Goal: Task Accomplishment & Management: Use online tool/utility

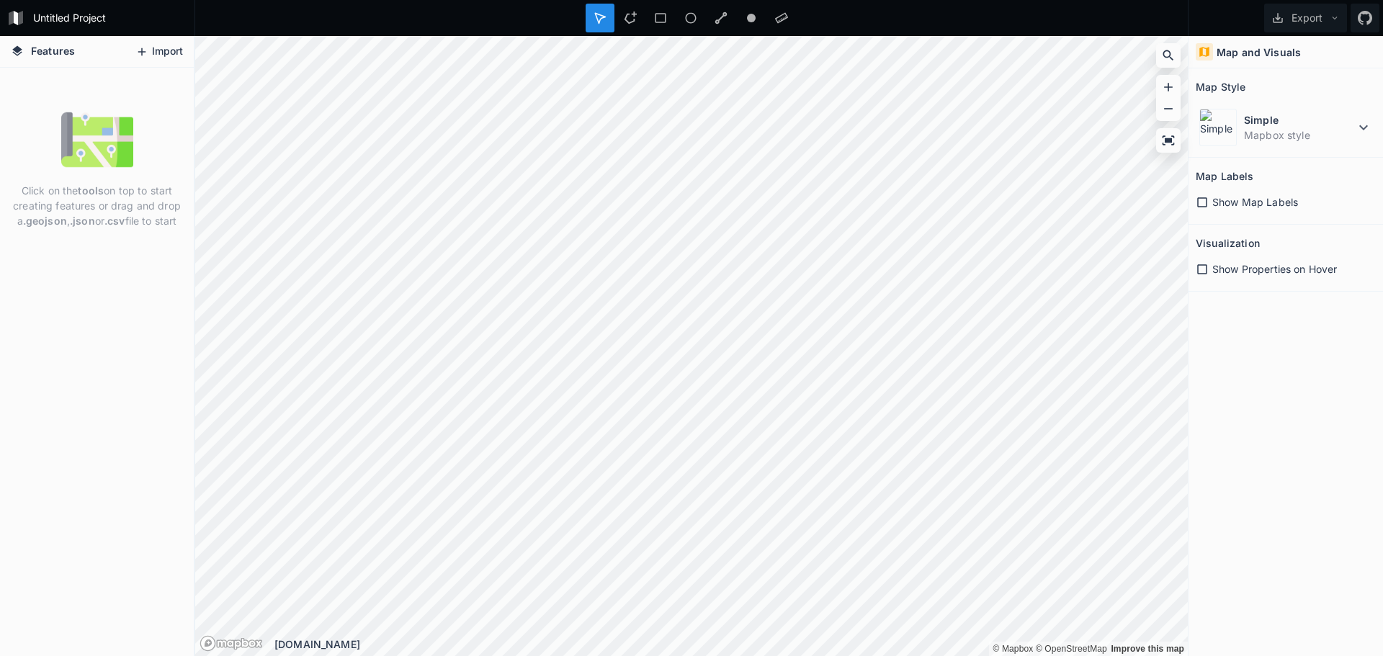
click at [168, 57] on button "Import" at bounding box center [159, 51] width 62 height 23
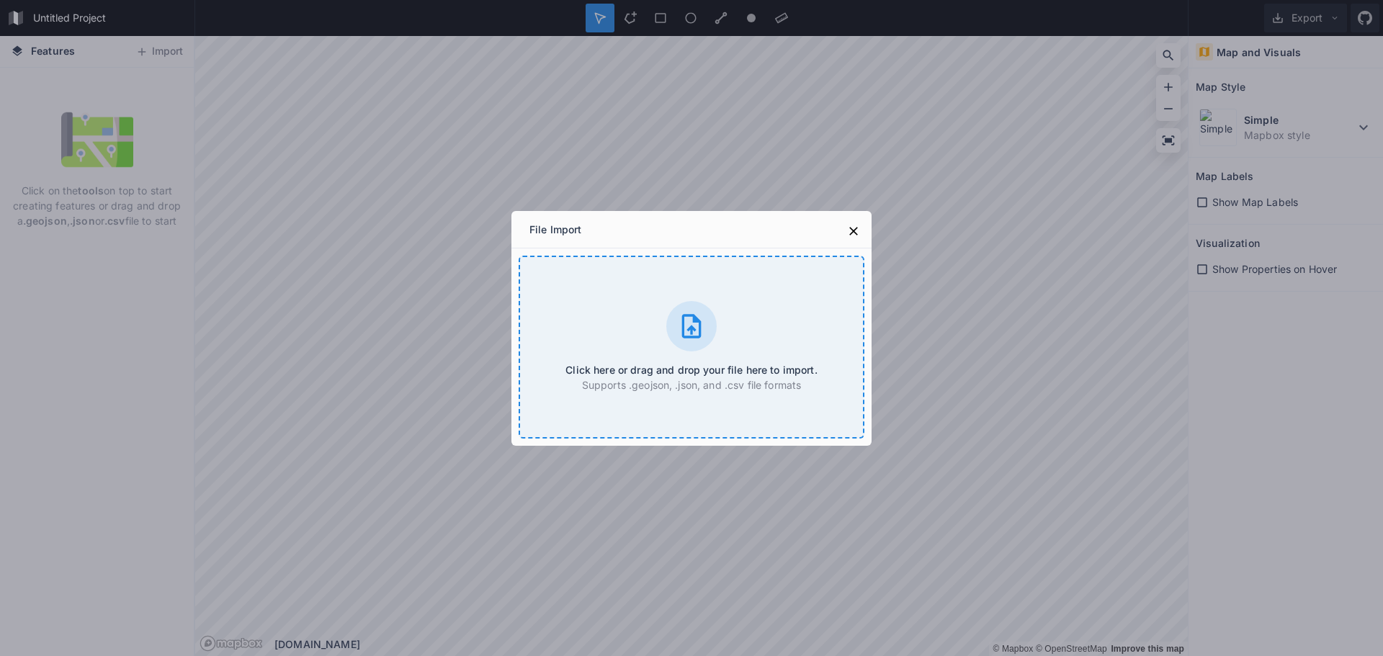
click at [630, 321] on div "Click here or drag and drop your file here to import. Supports .geojson, .json,…" at bounding box center [692, 347] width 346 height 183
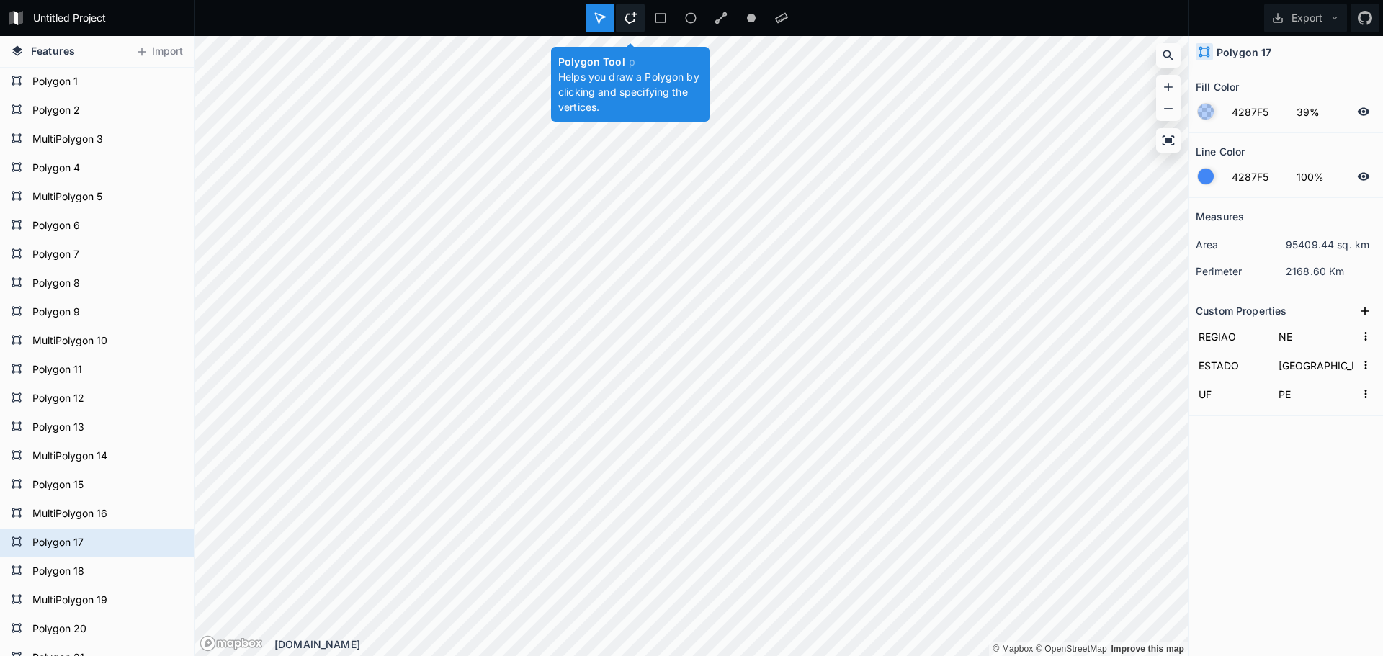
click at [628, 18] on icon at bounding box center [630, 18] width 13 height 13
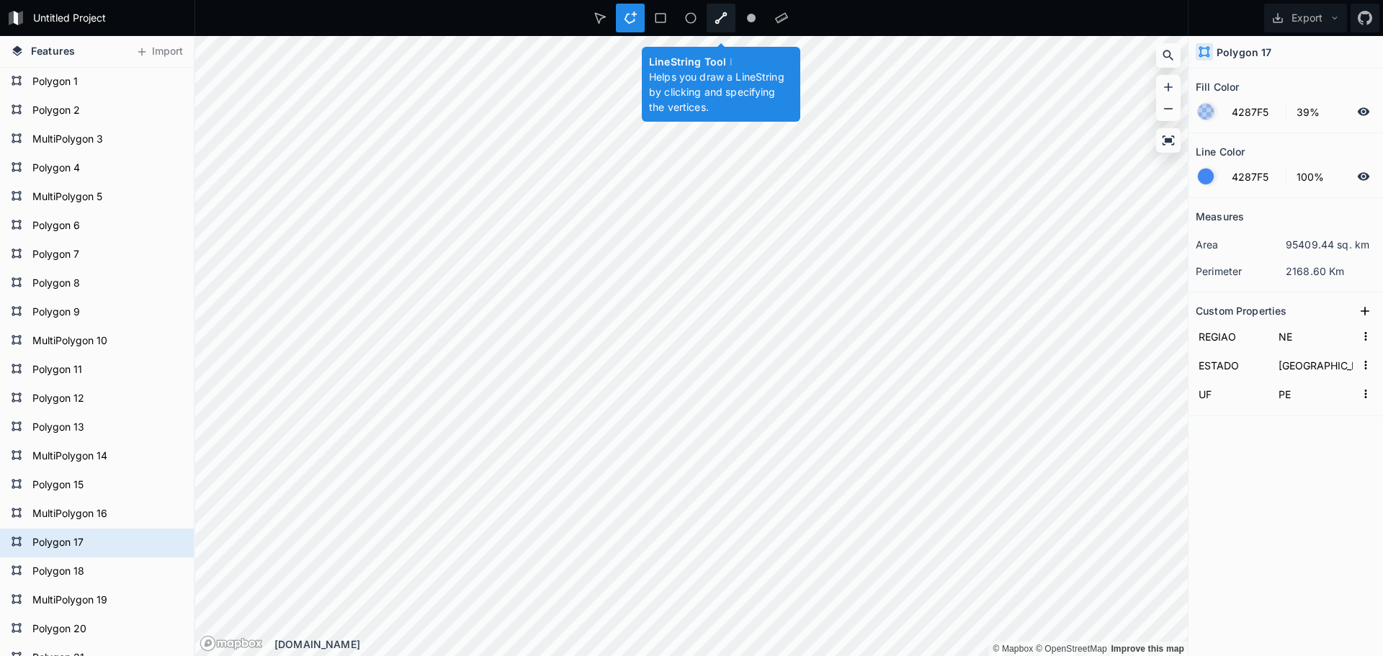
click at [716, 16] on icon at bounding box center [721, 18] width 13 height 13
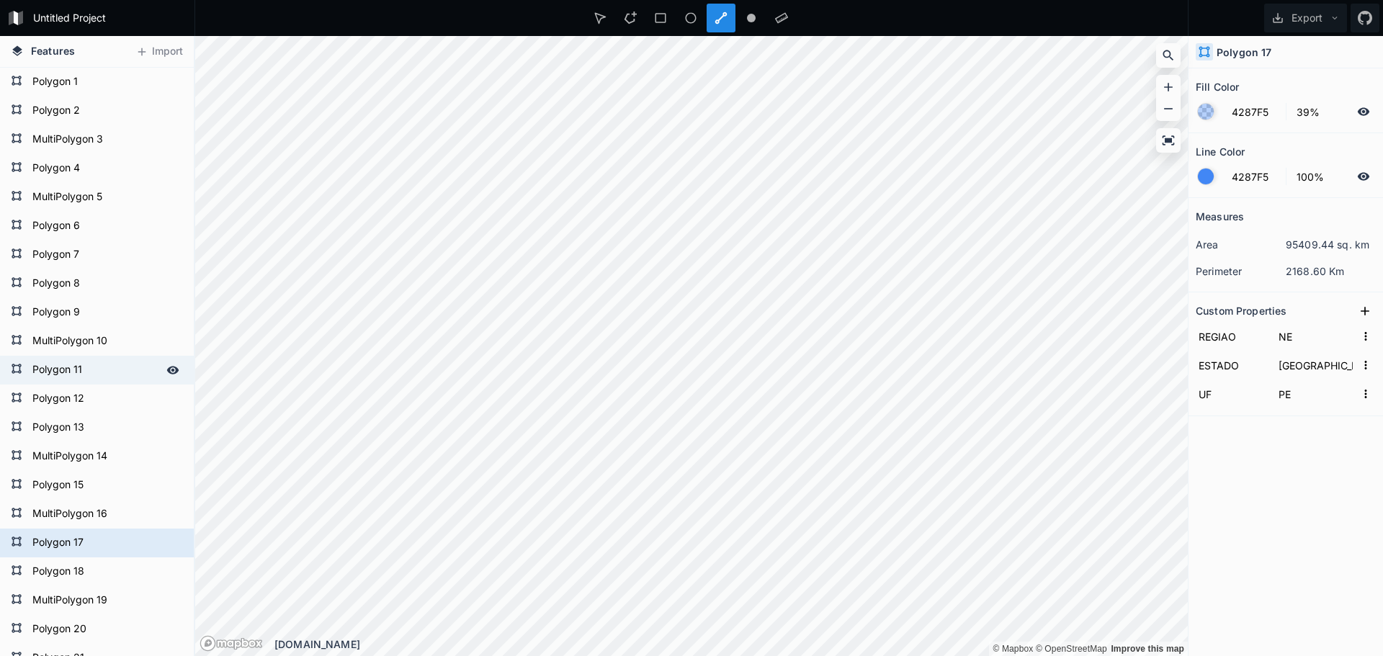
click at [58, 367] on form "Polygon 11" at bounding box center [95, 371] width 135 height 22
type input "CO"
type input "[GEOGRAPHIC_DATA][PERSON_NAME]"
type input "MT"
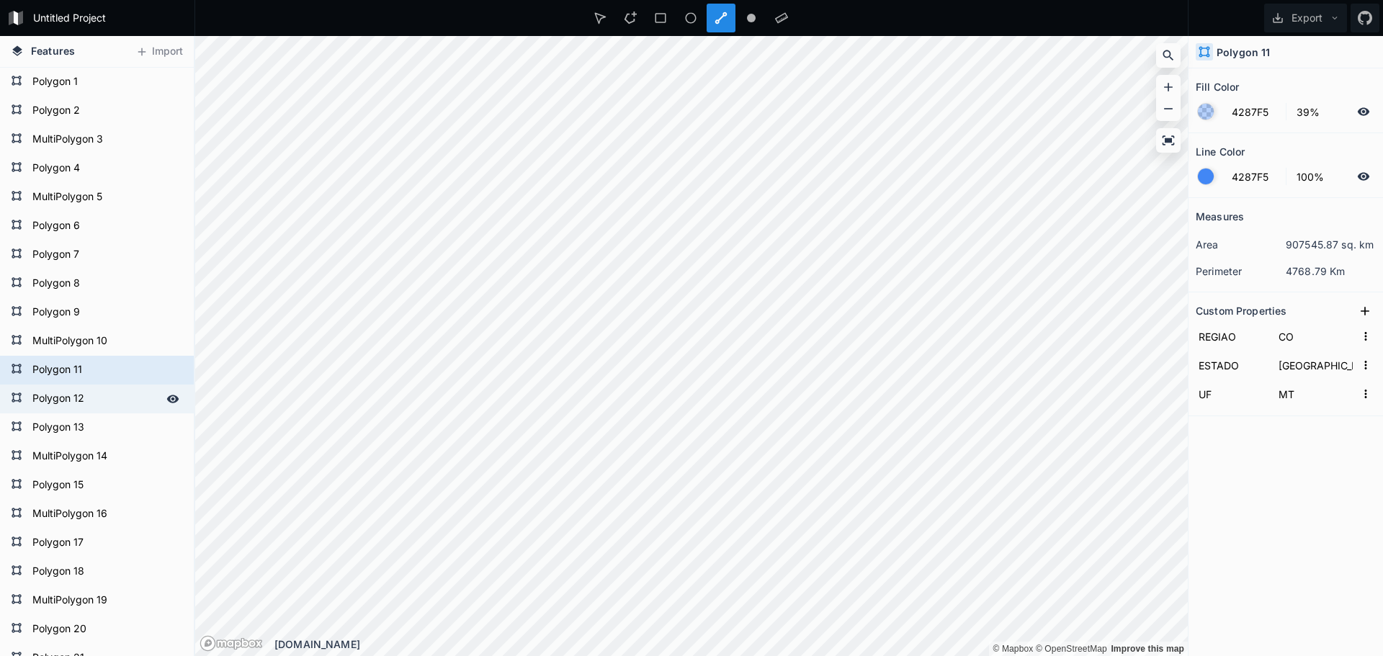
click at [51, 393] on form "Polygon 12" at bounding box center [95, 399] width 135 height 22
type input "[GEOGRAPHIC_DATA][PERSON_NAME]"
type input "MS"
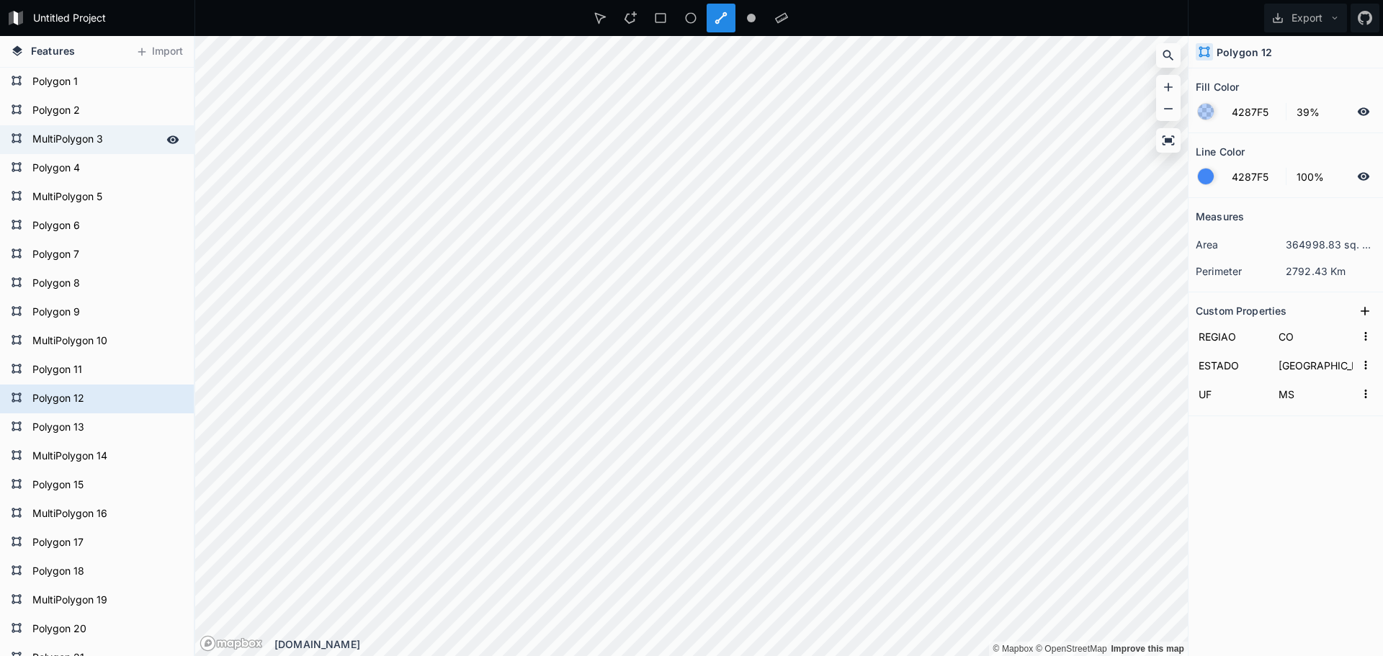
click at [65, 138] on form "MultiPolygon 3" at bounding box center [95, 140] width 135 height 22
type input "NO"
type input "Amapá"
type input "AP"
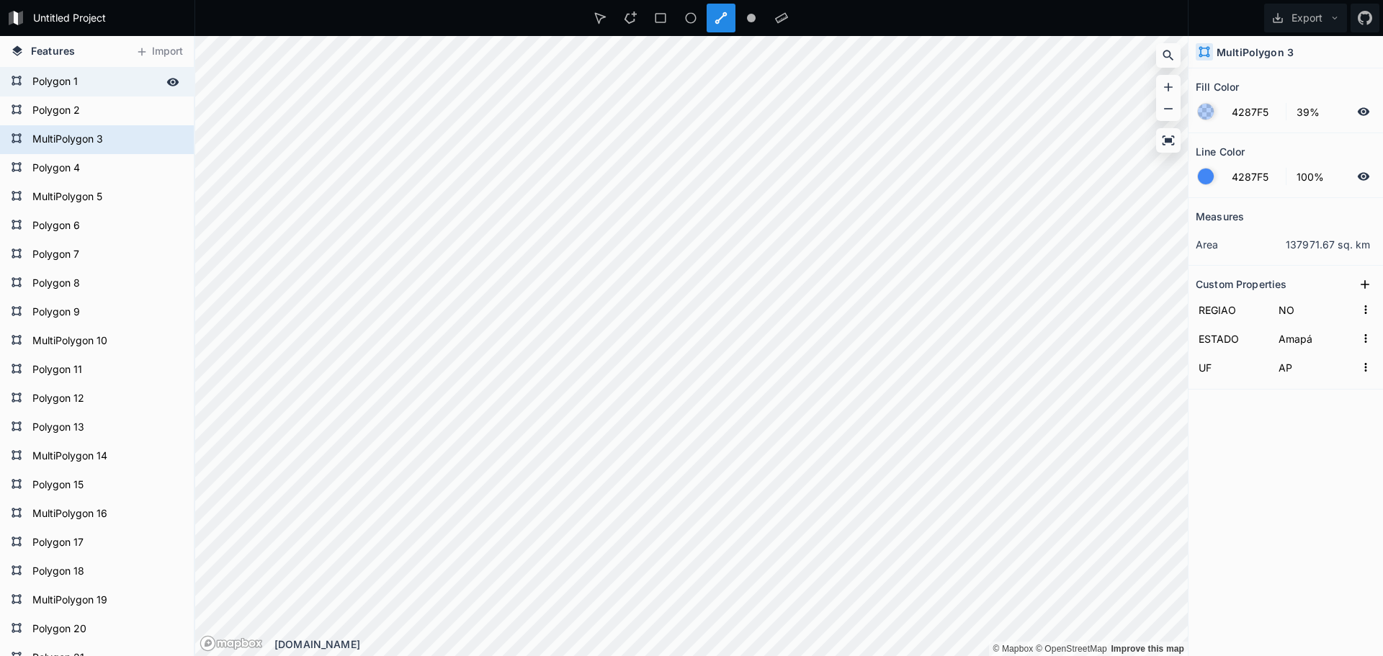
click at [61, 86] on form "Polygon 1" at bounding box center [95, 82] width 135 height 22
type input "Acre"
type input "AC"
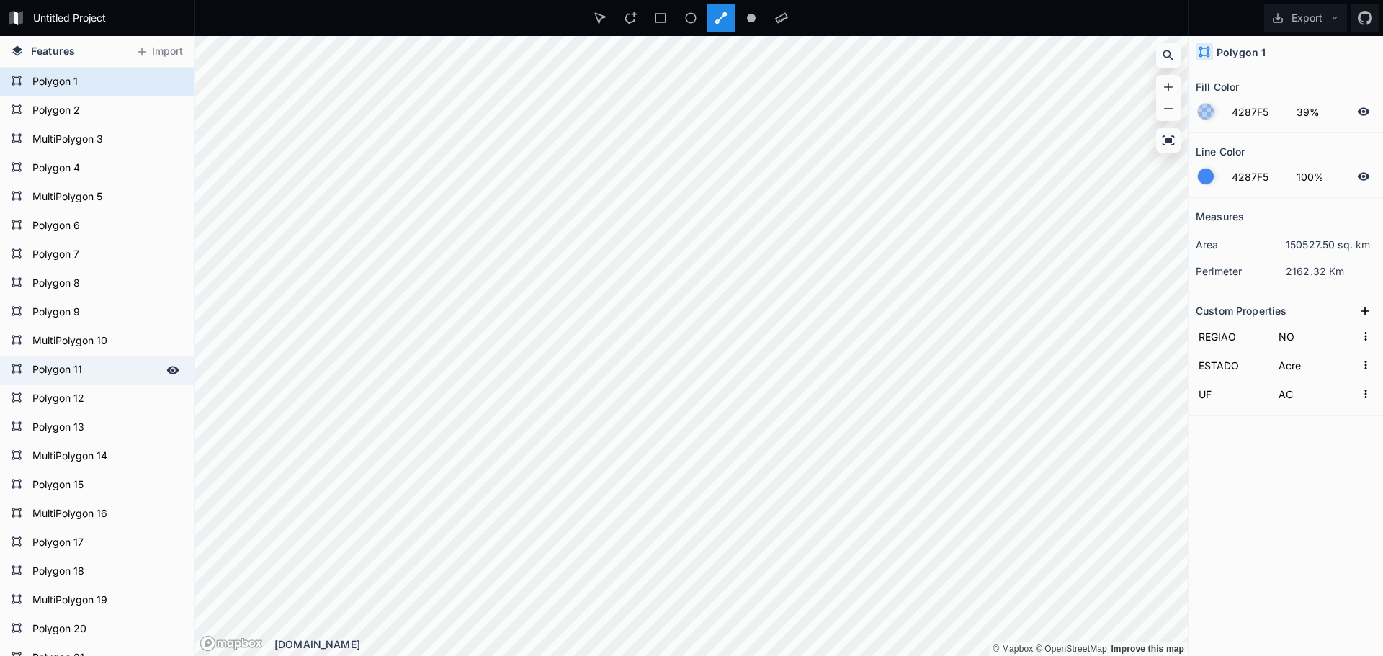
click at [58, 365] on form "Polygon 11" at bounding box center [95, 371] width 135 height 22
type input "CO"
type input "[GEOGRAPHIC_DATA][PERSON_NAME]"
type input "MT"
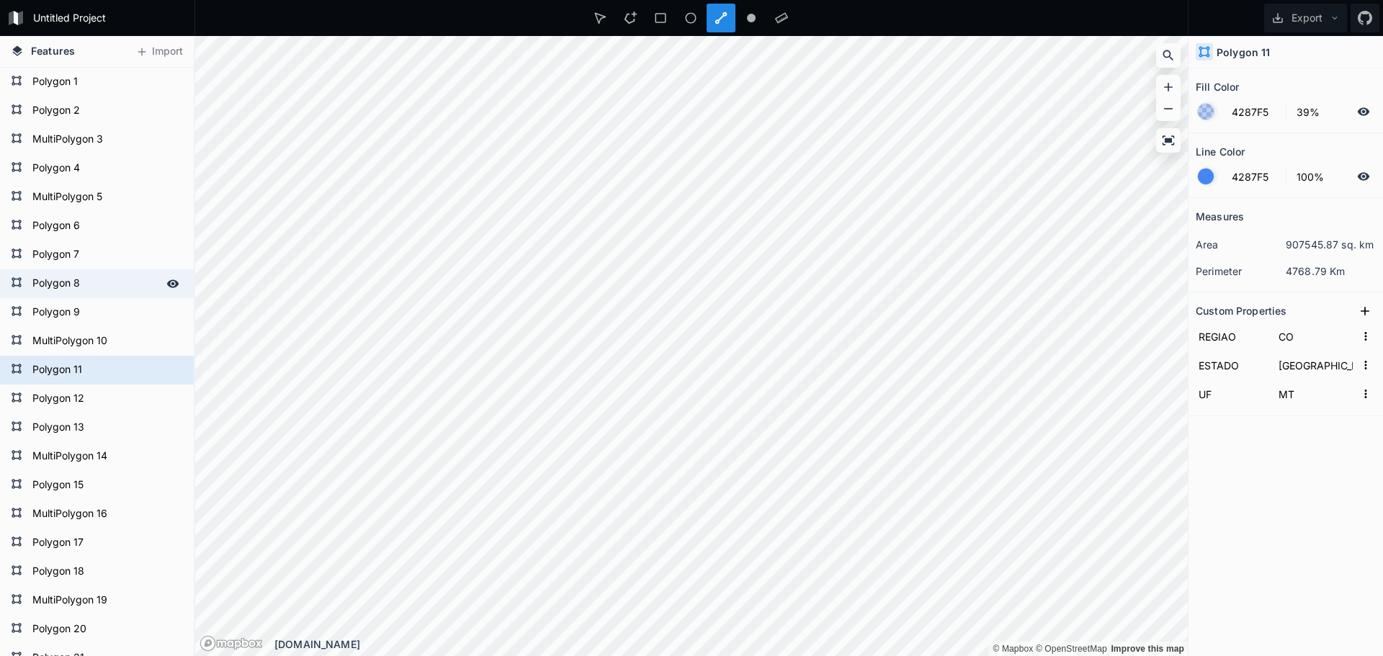
click at [56, 294] on form "Polygon 8" at bounding box center [95, 284] width 135 height 22
type input "SE"
type input "[DEMOGRAPHIC_DATA]"
type input "ES"
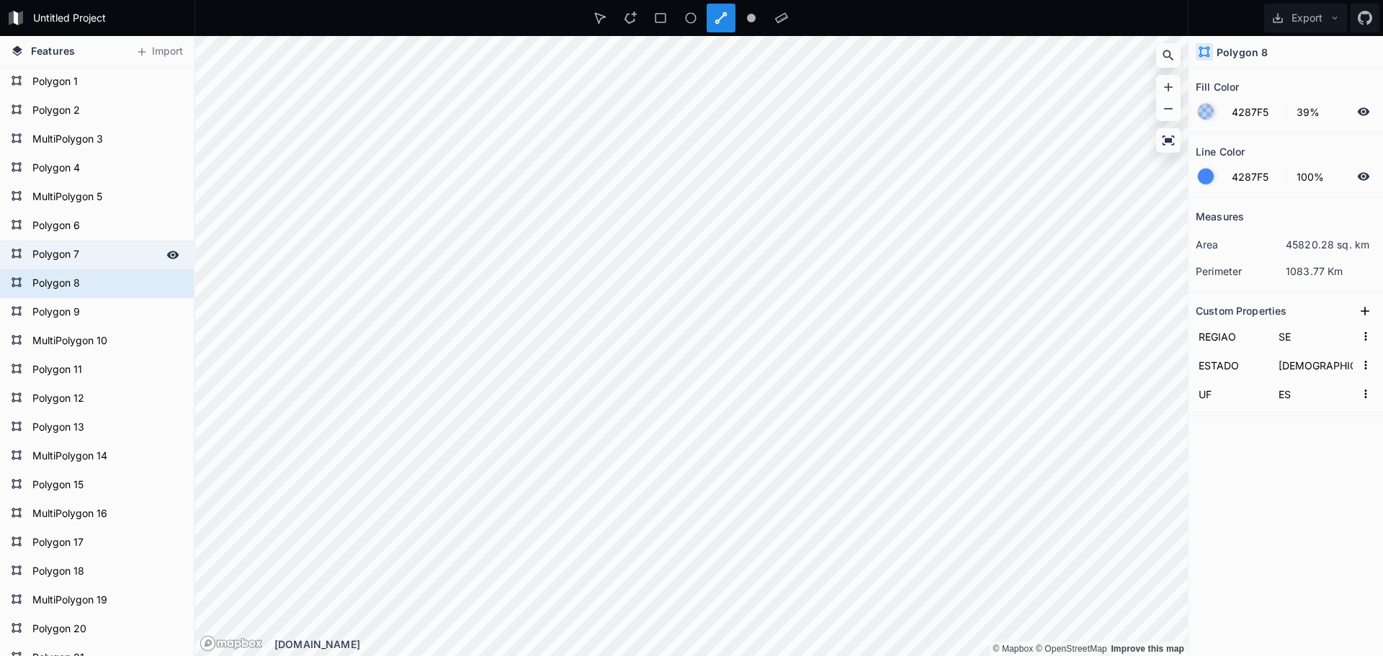
click at [65, 250] on form "Polygon 7" at bounding box center [95, 255] width 135 height 22
type input "CO"
type input "[GEOGRAPHIC_DATA]"
type input "DF"
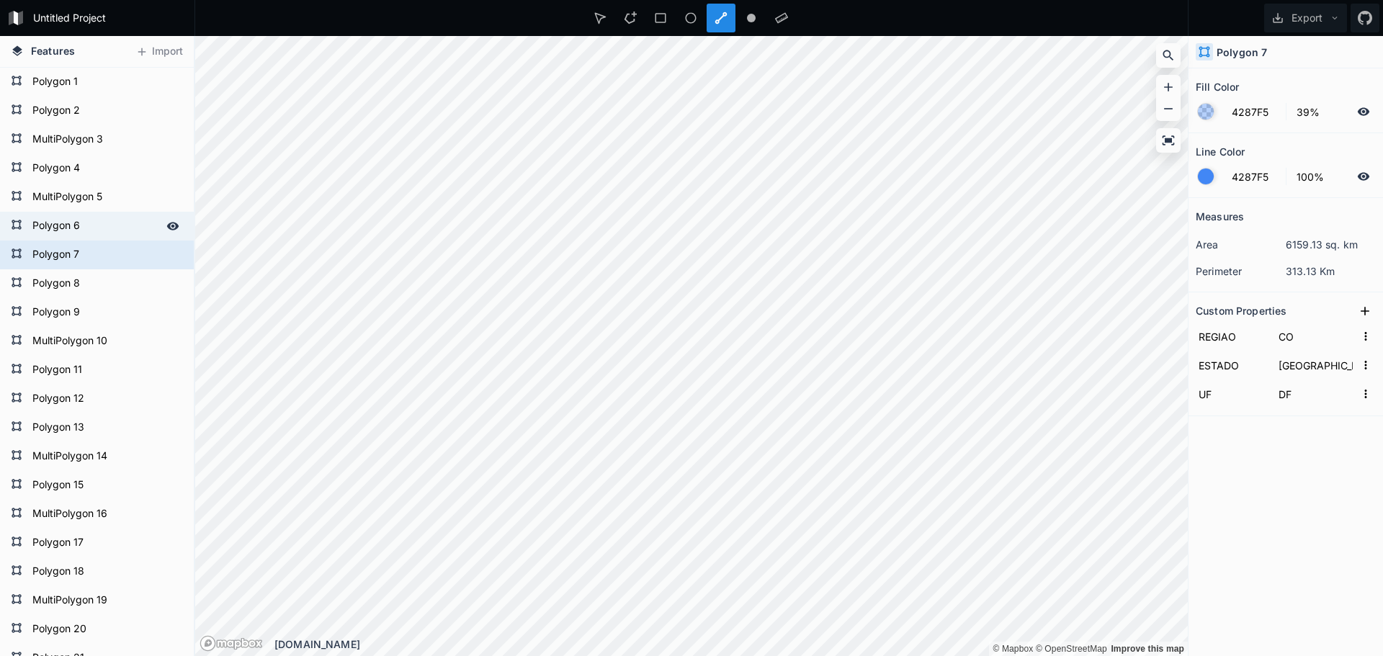
click at [64, 225] on form "Polygon 6" at bounding box center [95, 226] width 135 height 22
type input "NE"
type input "[GEOGRAPHIC_DATA]"
type input "CE"
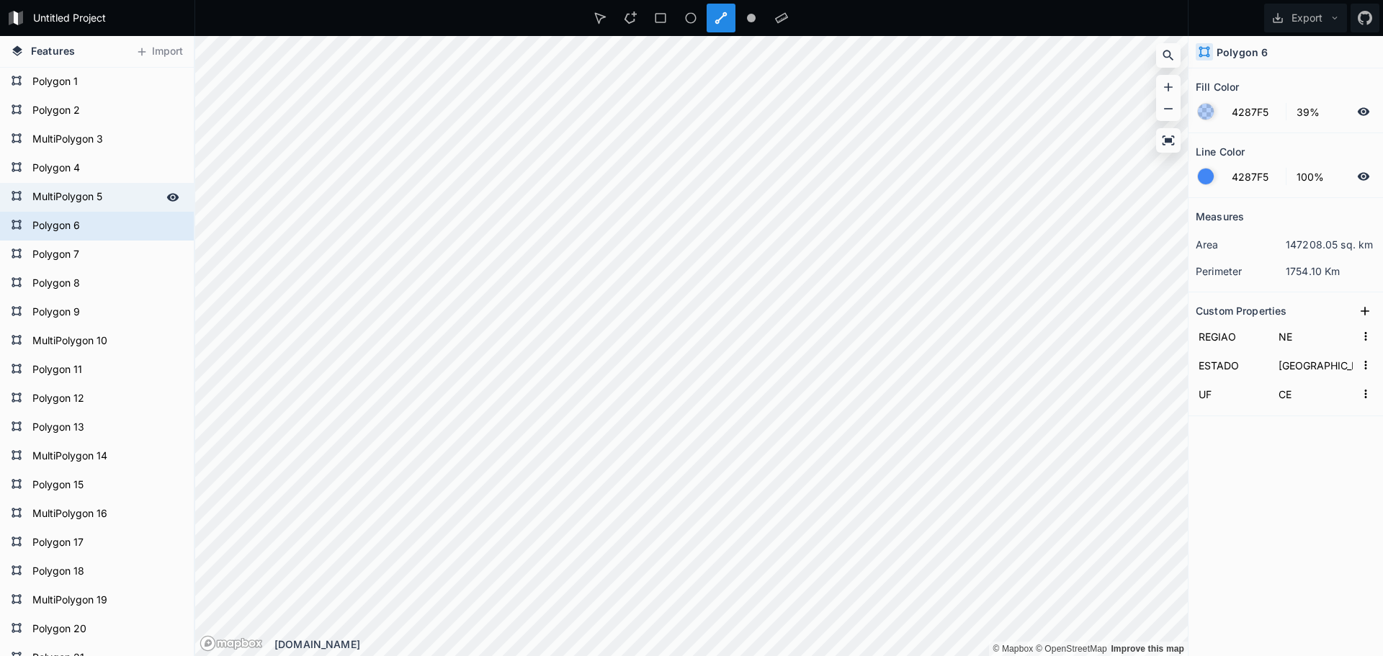
click at [70, 189] on form "MultiPolygon 5" at bounding box center [95, 198] width 135 height 22
type input "[GEOGRAPHIC_DATA]"
type input "BA"
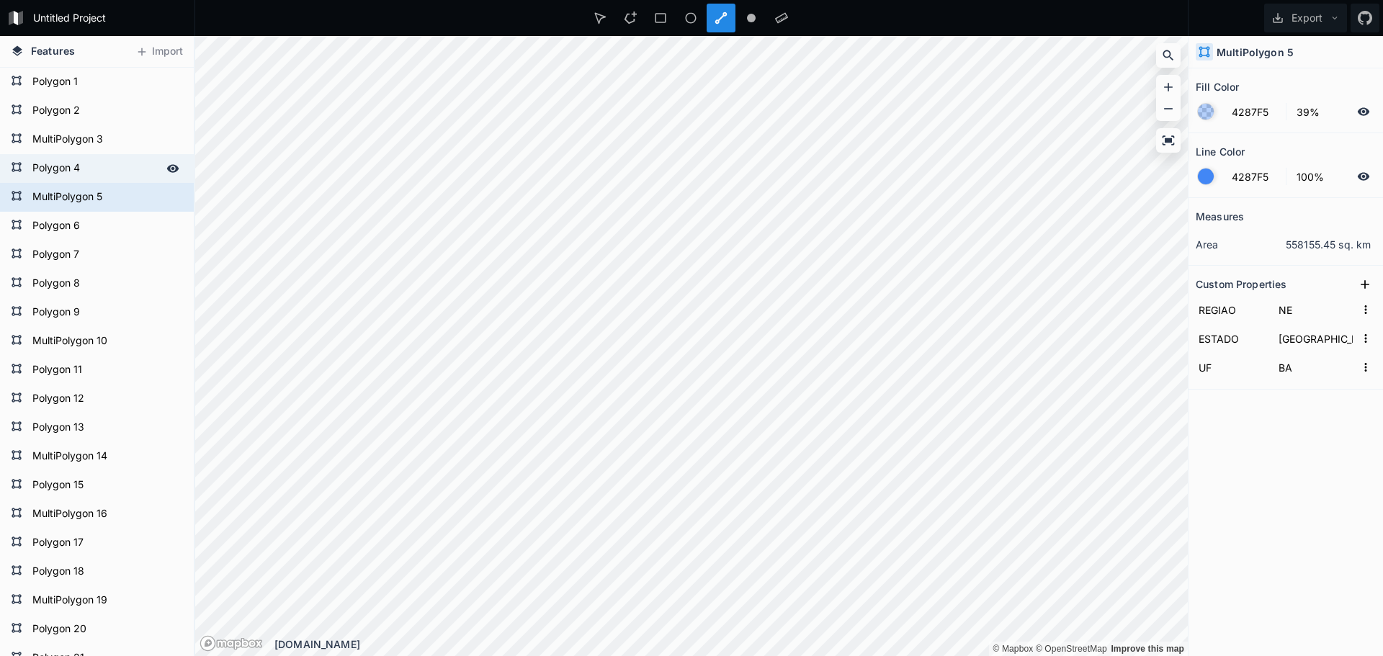
click at [61, 167] on form "Polygon 4" at bounding box center [95, 169] width 135 height 22
type input "NO"
type input "[GEOGRAPHIC_DATA]"
type input "AM"
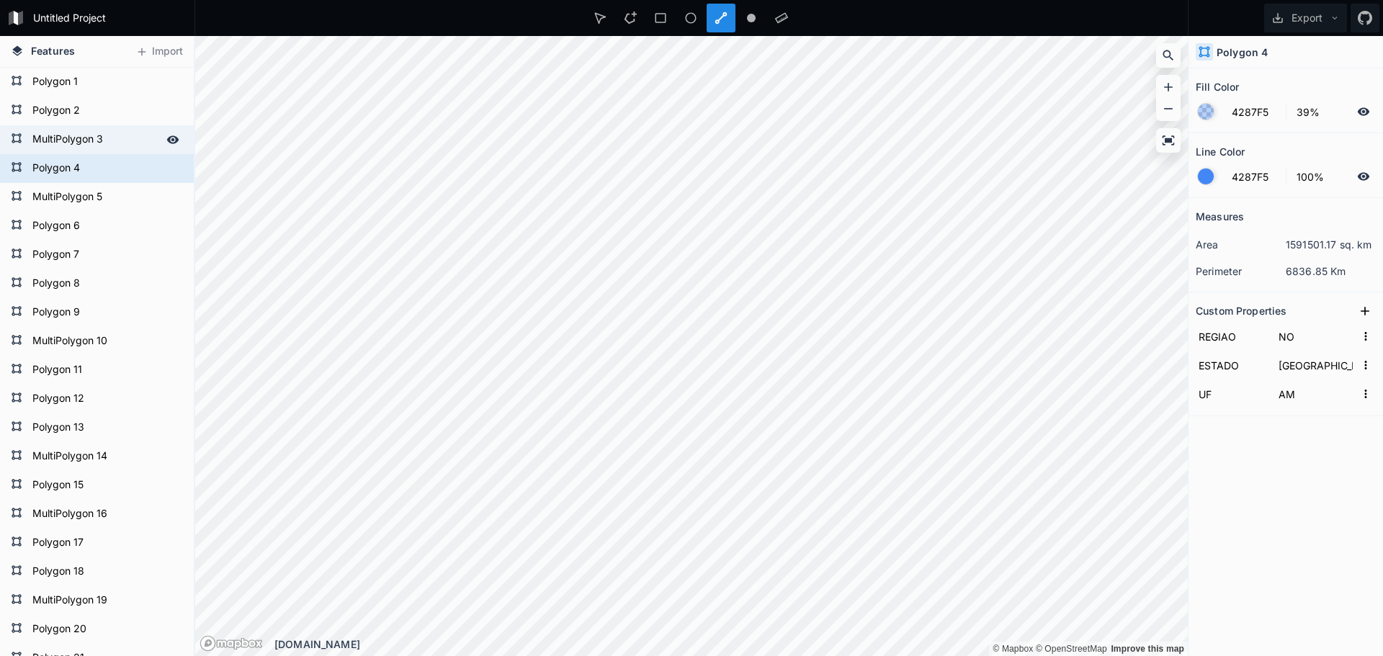
click at [75, 138] on form "MultiPolygon 3" at bounding box center [95, 140] width 135 height 22
type input "Amapá"
type input "AP"
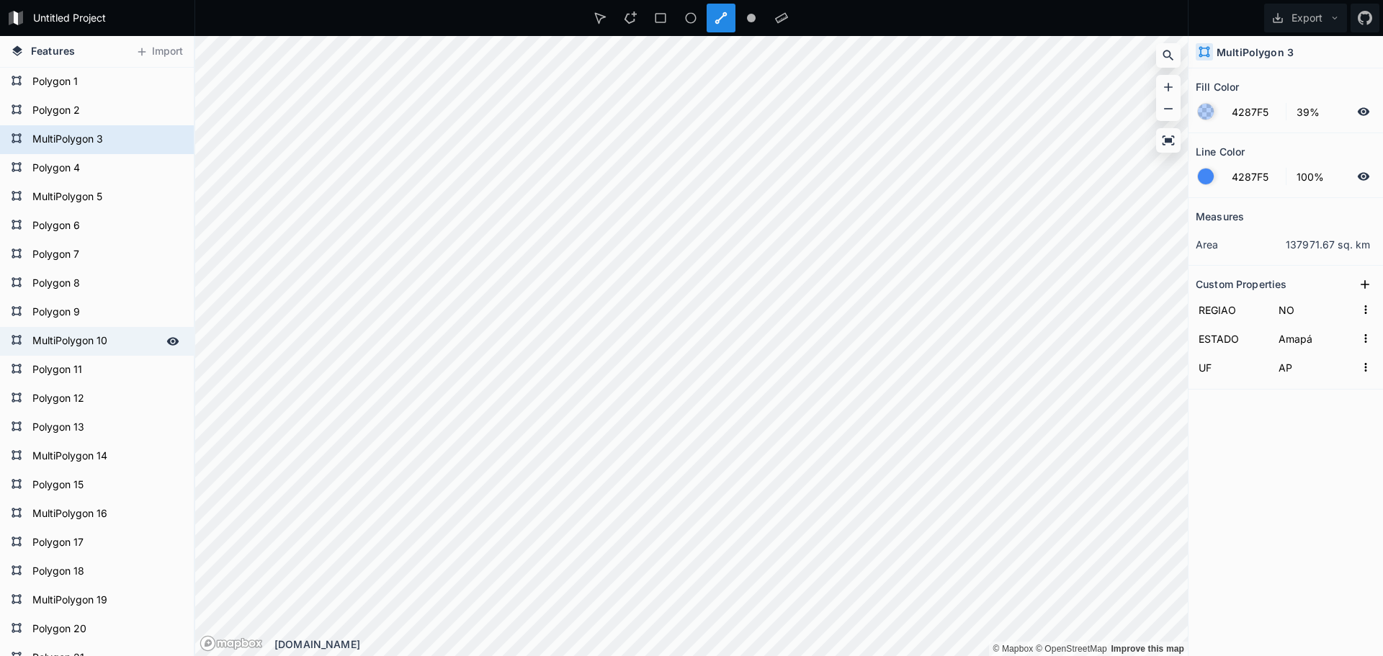
click at [75, 339] on form "MultiPolygon 10" at bounding box center [95, 342] width 135 height 22
type input "NE"
type input "[GEOGRAPHIC_DATA]"
type input "MA"
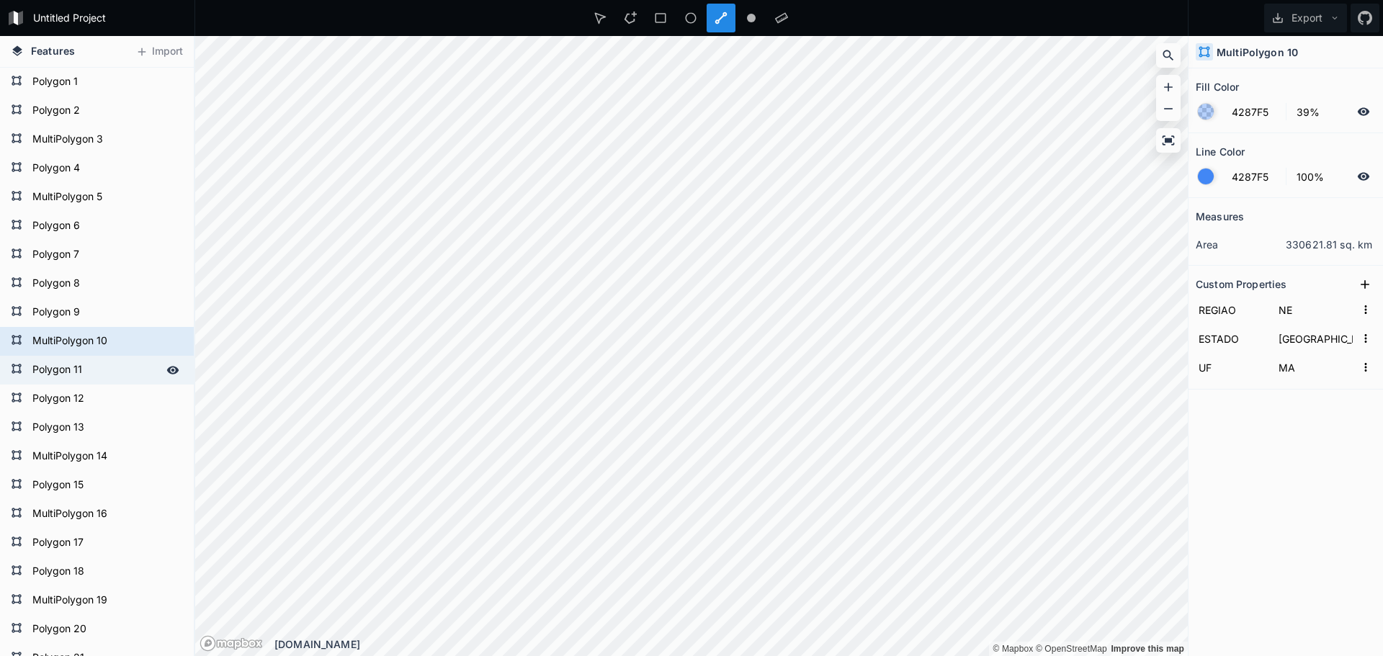
click at [66, 372] on form "Polygon 11" at bounding box center [95, 371] width 135 height 22
type input "CO"
type input "[GEOGRAPHIC_DATA][PERSON_NAME]"
type input "MT"
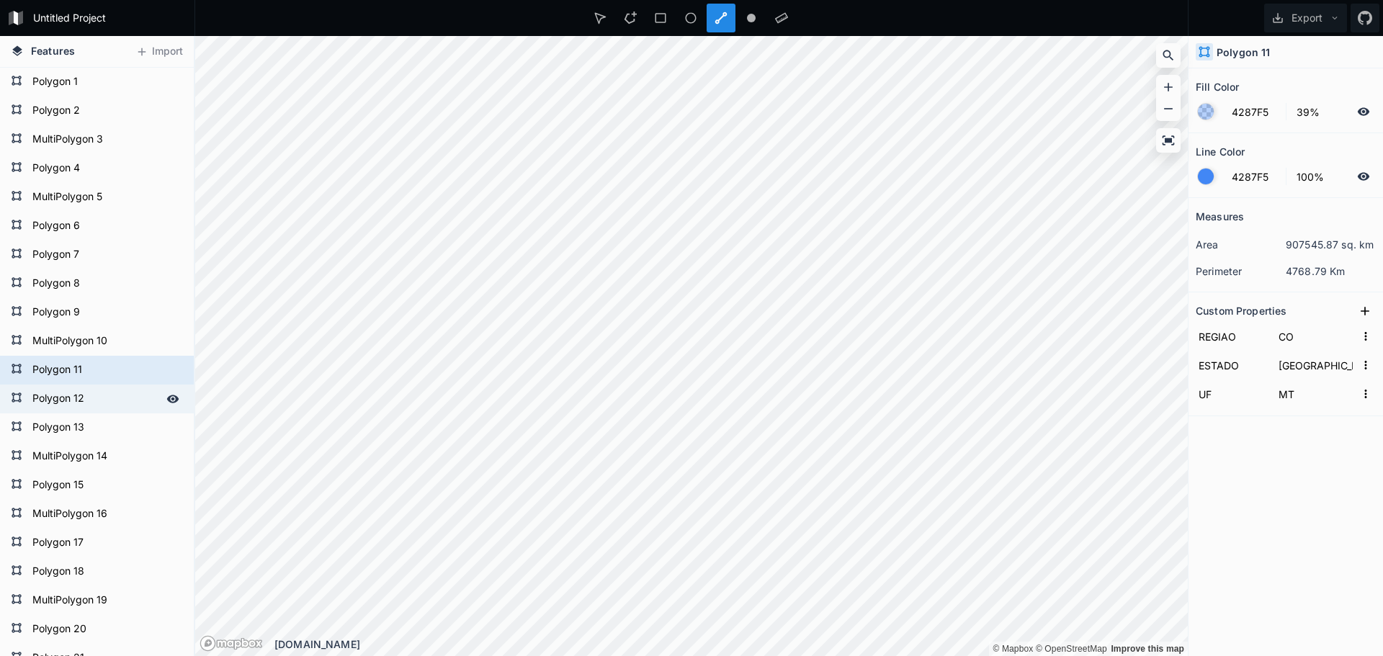
click at [68, 394] on form "Polygon 12" at bounding box center [95, 399] width 135 height 22
type input "[GEOGRAPHIC_DATA][PERSON_NAME]"
type input "MS"
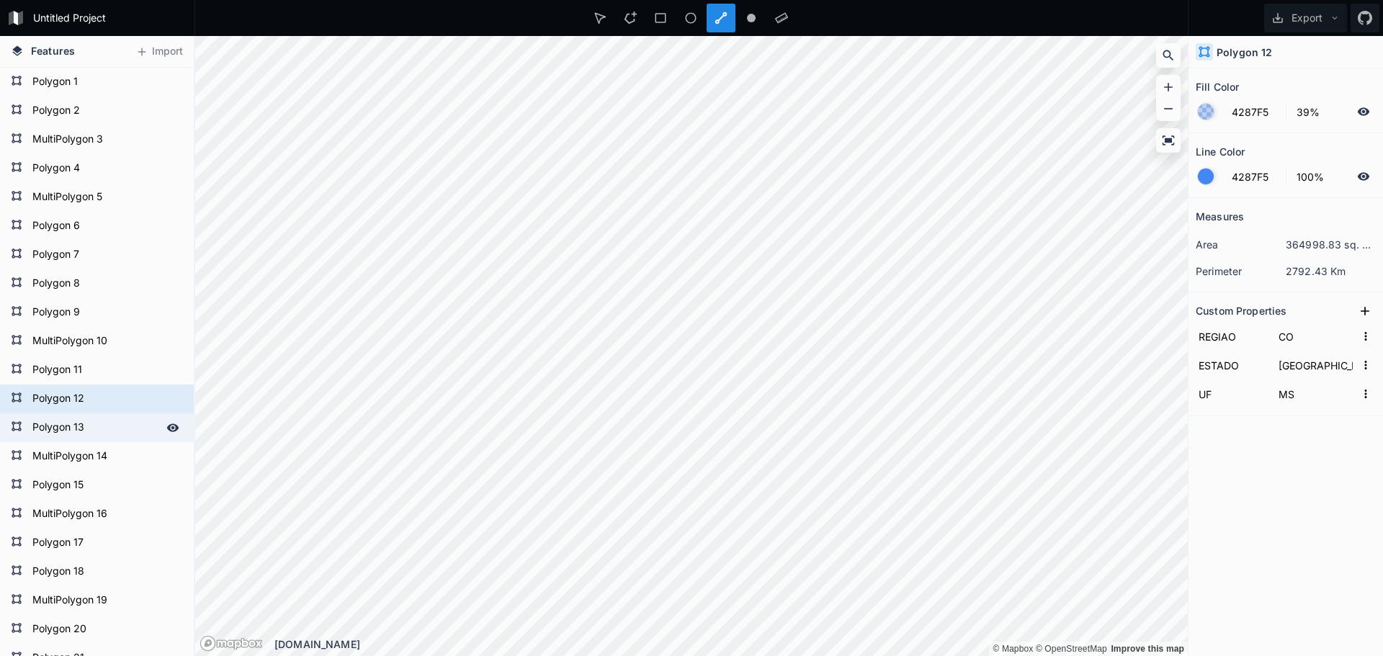
click at [65, 431] on form "Polygon 13" at bounding box center [95, 428] width 135 height 22
type input "SE"
type input "[GEOGRAPHIC_DATA]"
type input "MG"
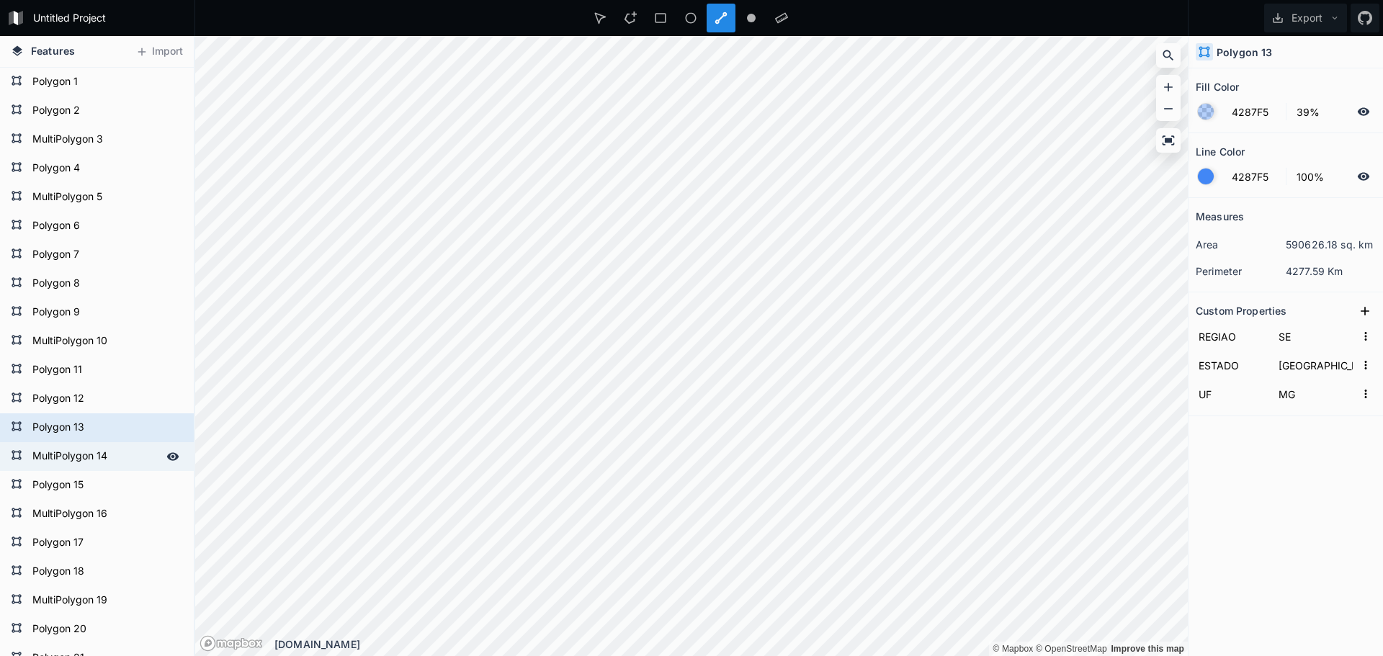
click at [72, 447] on form "MultiPolygon 14" at bounding box center [95, 457] width 135 height 22
type input "NO"
type input "[GEOGRAPHIC_DATA]"
type input "PA"
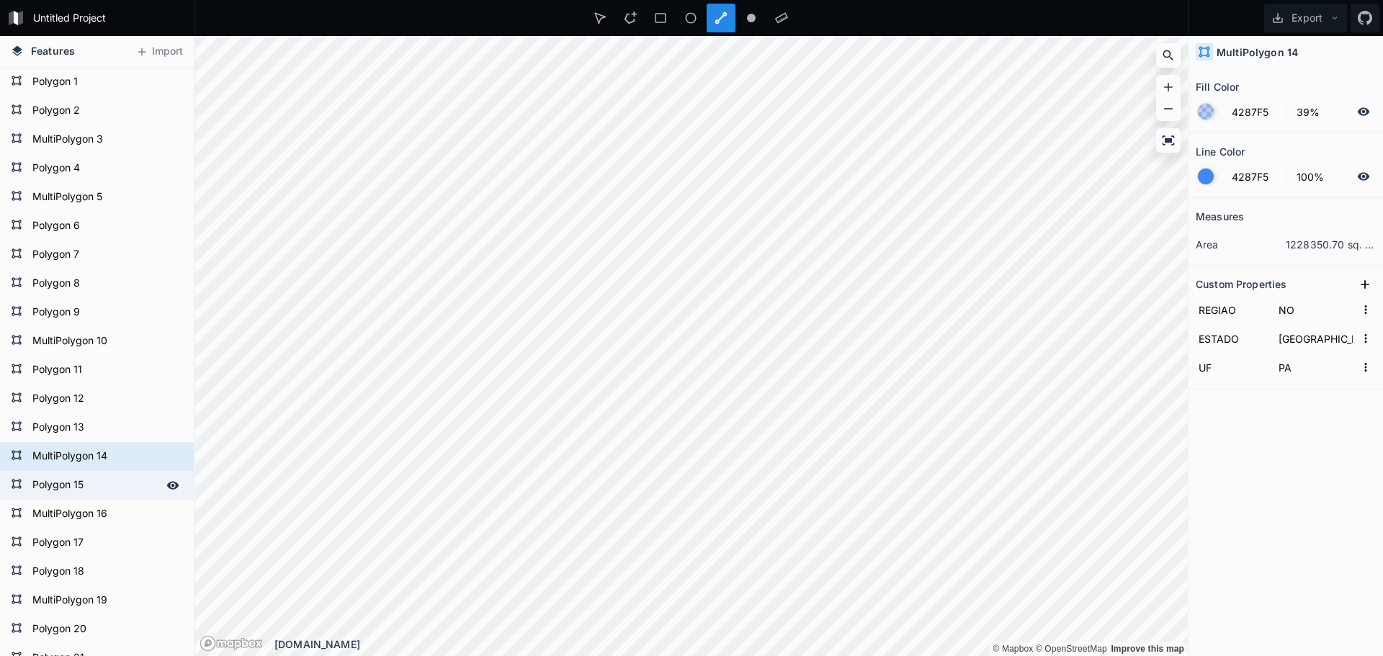
click at [77, 484] on form "Polygon 15" at bounding box center [95, 486] width 135 height 22
type input "NE"
type input "[GEOGRAPHIC_DATA]"
type input "PB"
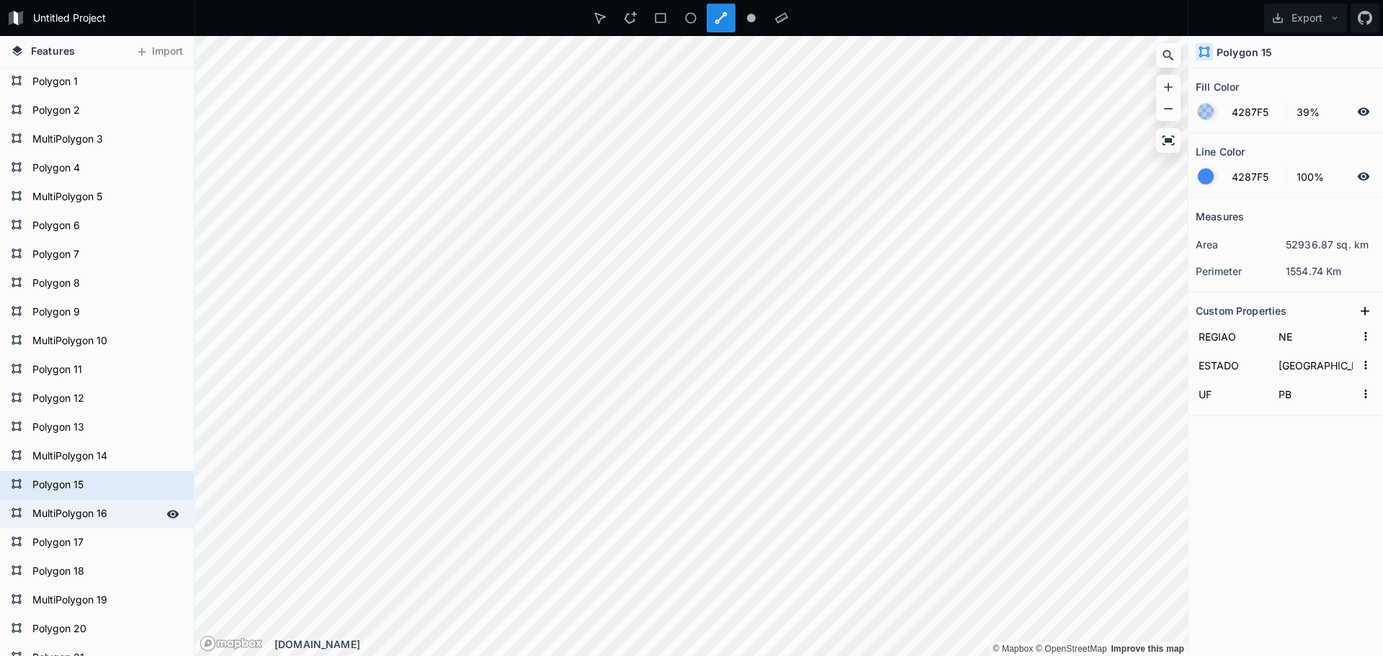
click at [69, 514] on form "MultiPolygon 16" at bounding box center [95, 515] width 135 height 22
type input "SU"
type input "[GEOGRAPHIC_DATA]"
type input "PR"
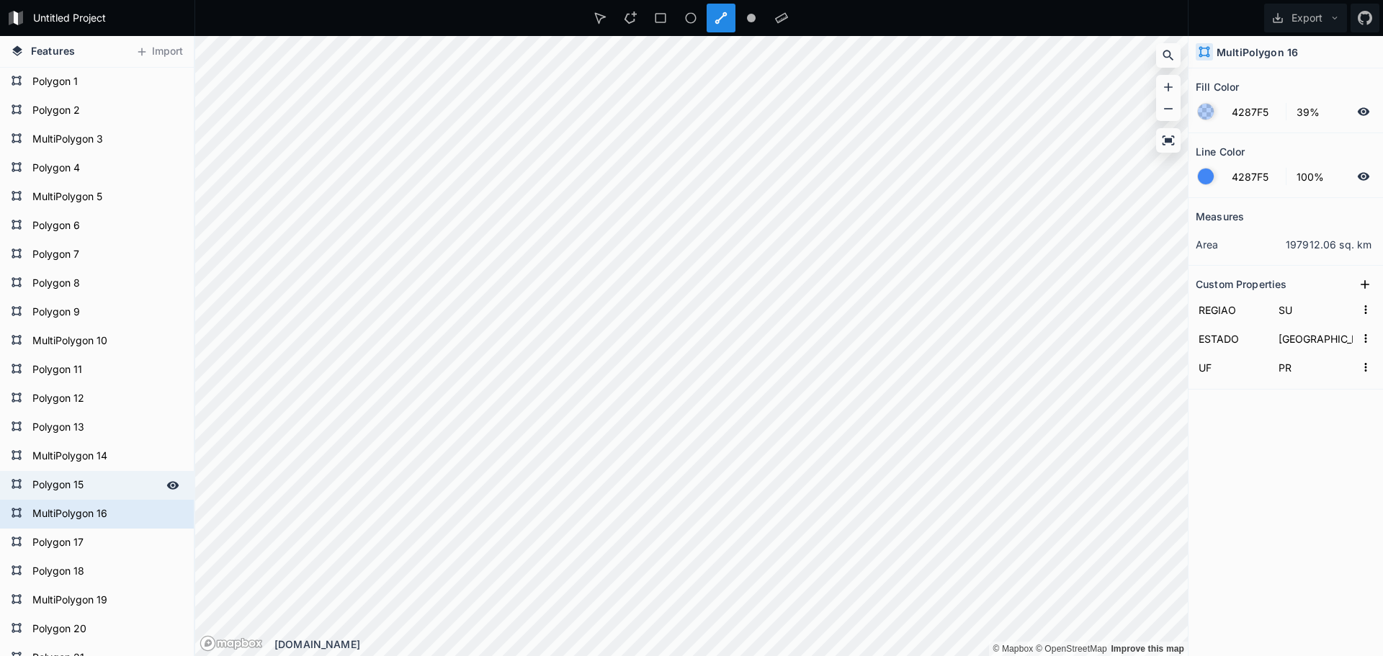
click at [73, 486] on form "Polygon 15" at bounding box center [95, 486] width 135 height 22
type input "NE"
type input "[GEOGRAPHIC_DATA]"
type input "PB"
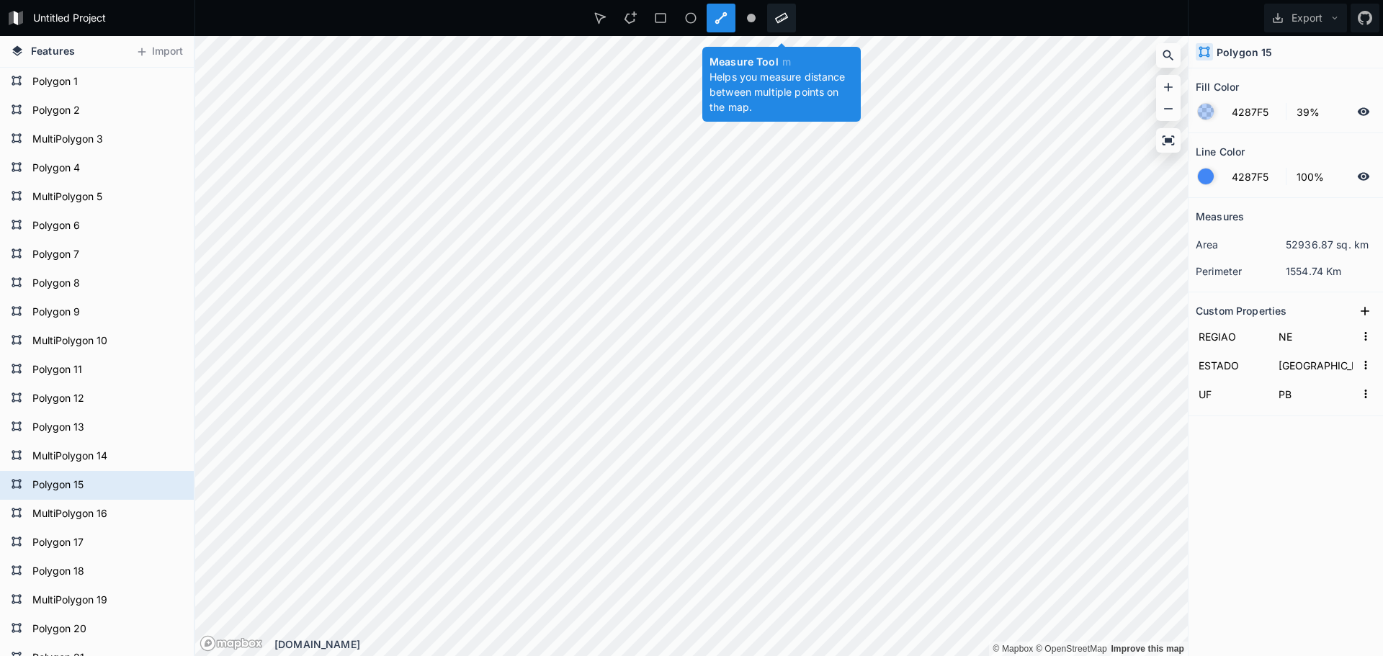
click at [782, 20] on icon at bounding box center [781, 18] width 13 height 11
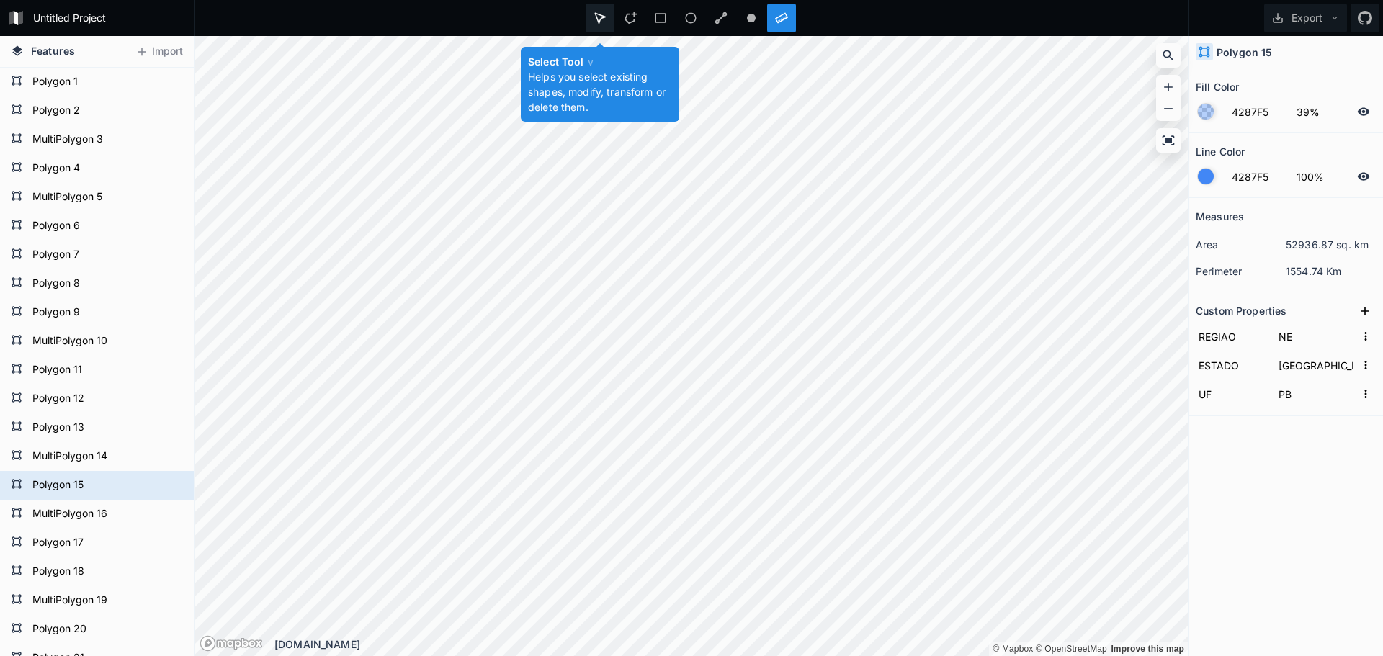
click at [600, 15] on icon at bounding box center [600, 18] width 10 height 10
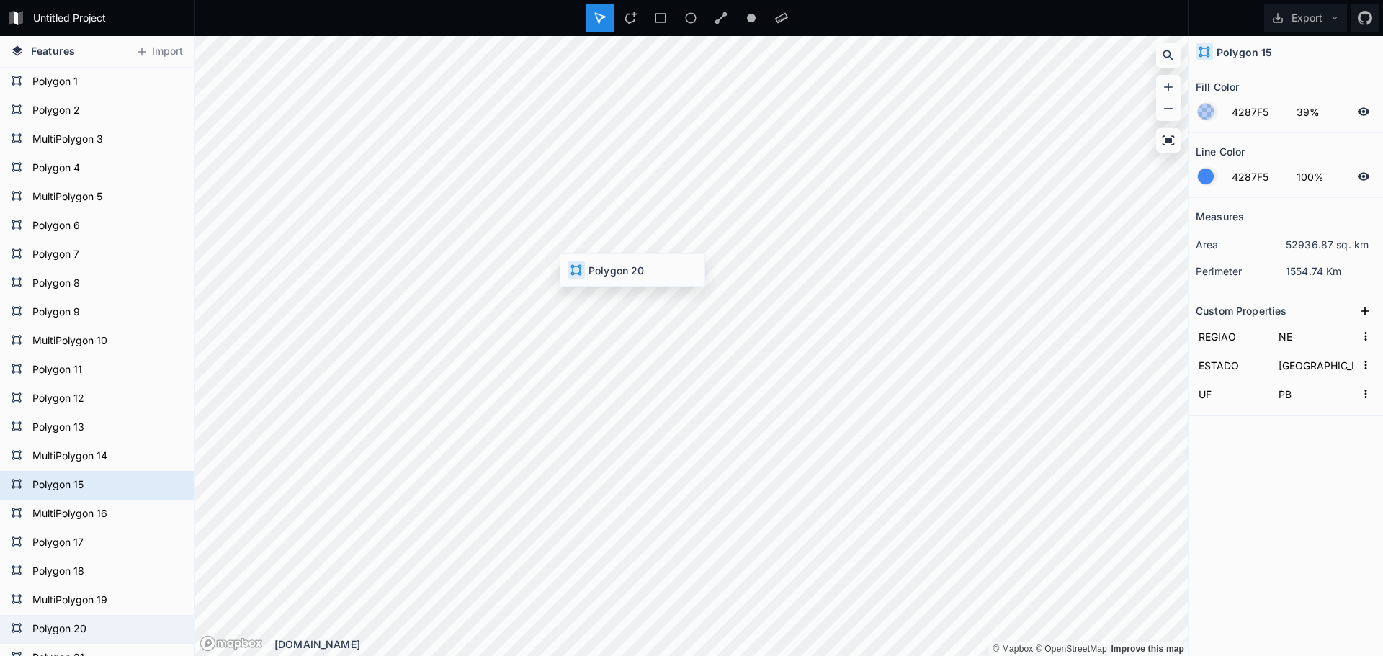
type input "[GEOGRAPHIC_DATA]"
type input "RN"
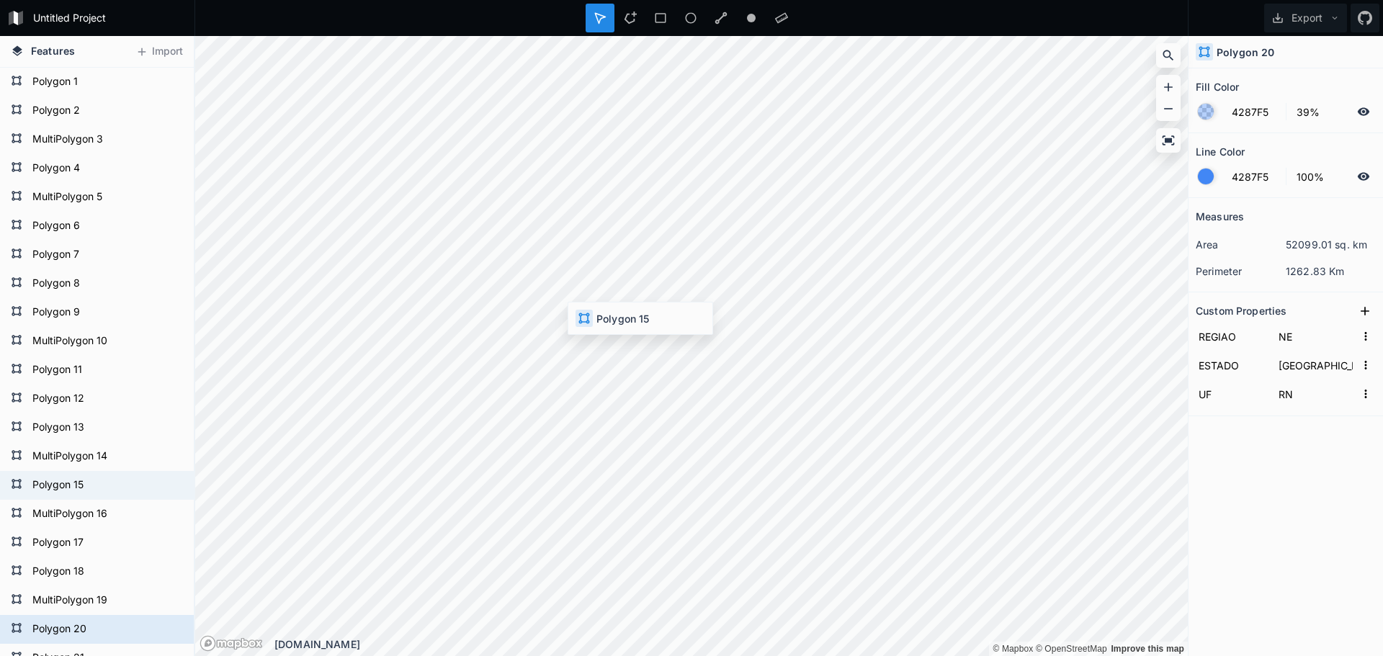
type input "[GEOGRAPHIC_DATA]"
type input "PB"
click at [1169, 142] on icon at bounding box center [1169, 139] width 12 height 9
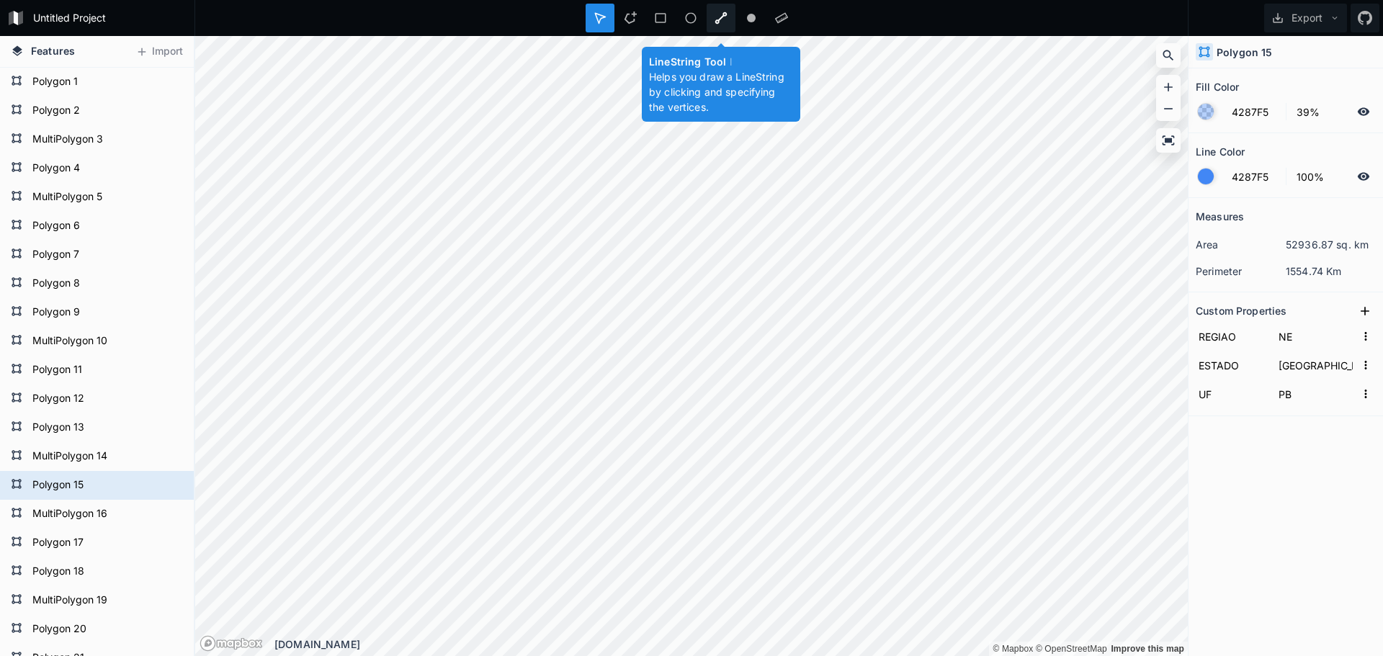
click at [716, 17] on icon at bounding box center [721, 18] width 13 height 13
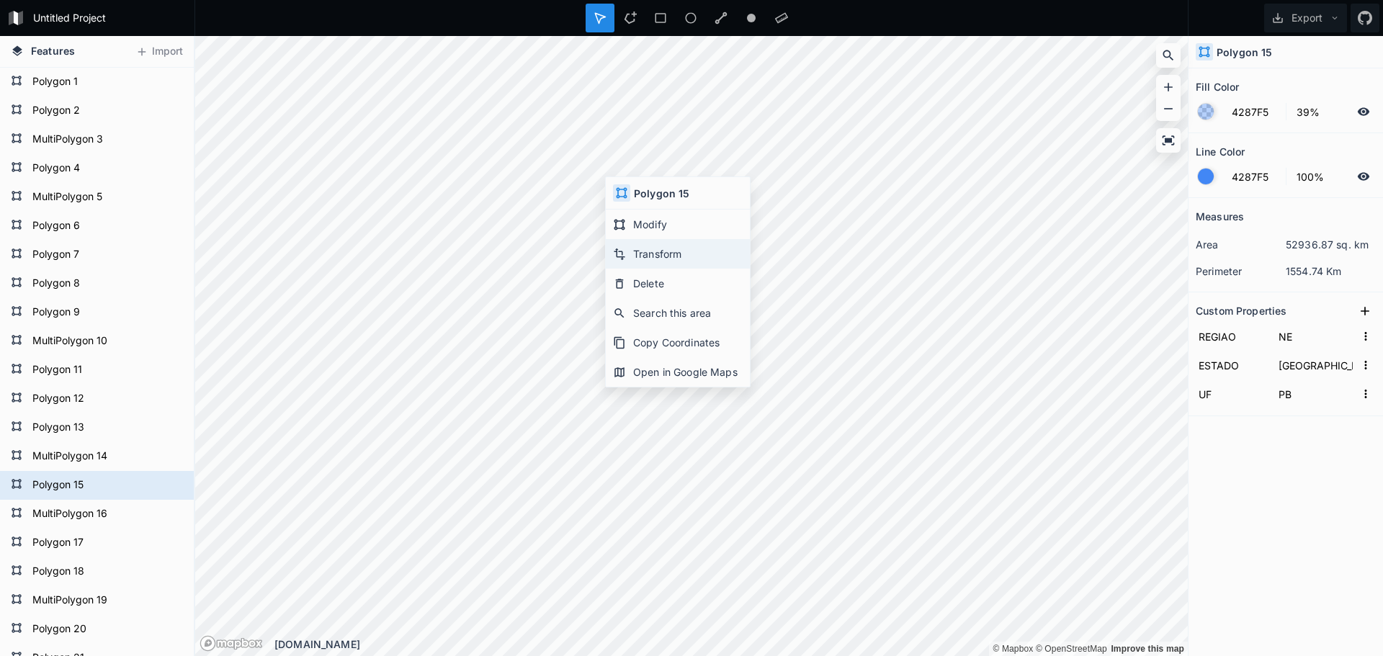
click at [642, 257] on div "Transform" at bounding box center [678, 254] width 144 height 30
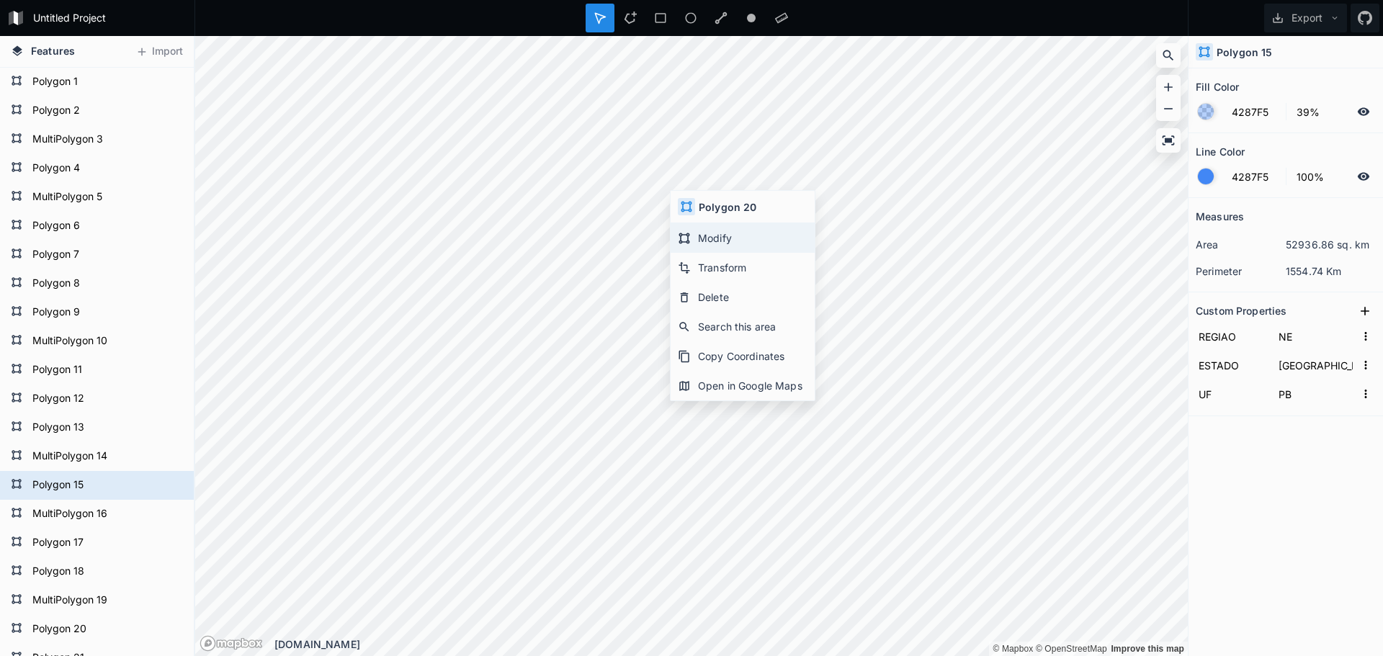
click at [720, 243] on div "Modify" at bounding box center [743, 238] width 144 height 30
type input "[GEOGRAPHIC_DATA]"
type input "RN"
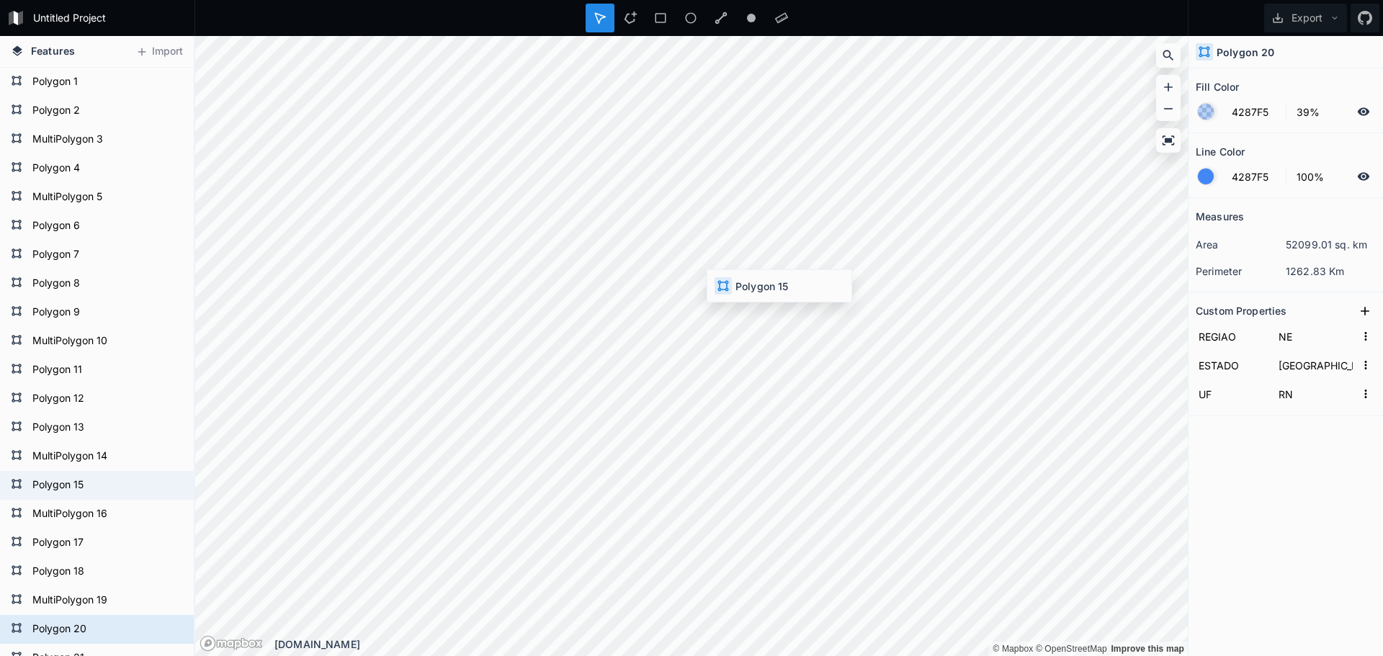
type input "[GEOGRAPHIC_DATA]"
type input "PB"
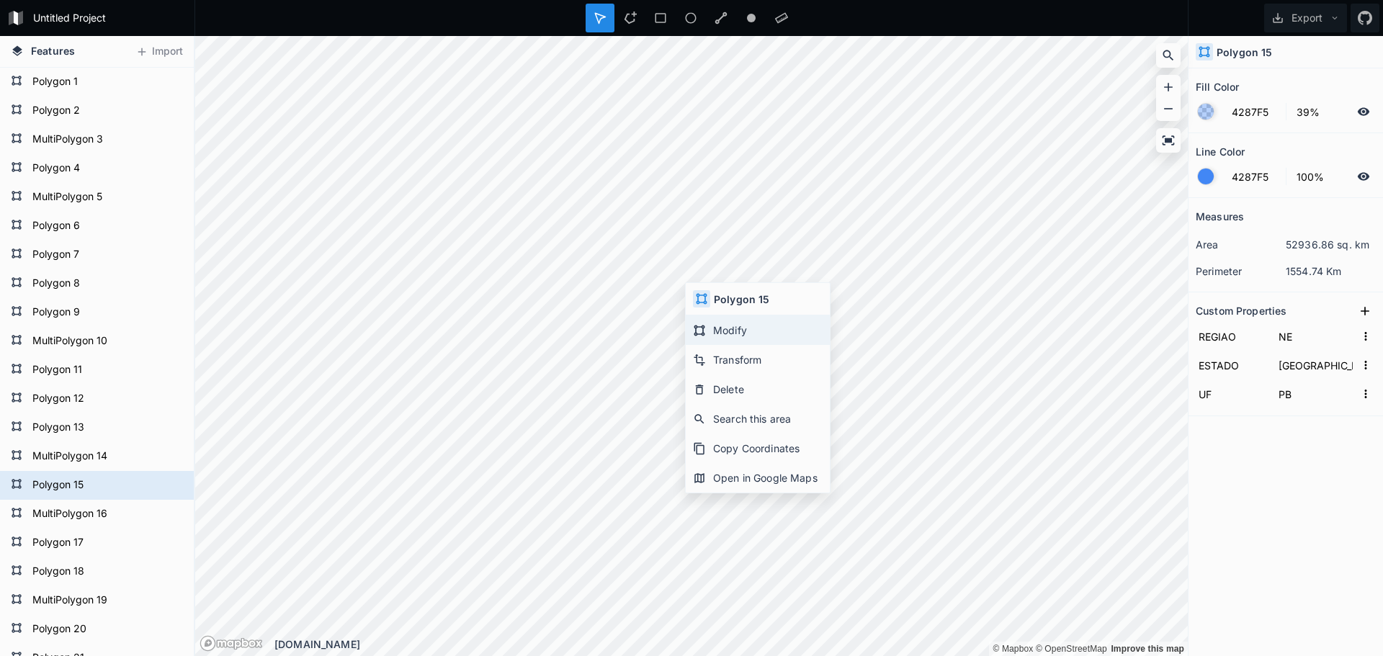
click at [741, 328] on div "Modify" at bounding box center [758, 331] width 144 height 30
click at [628, 18] on icon at bounding box center [630, 18] width 13 height 13
click at [636, 22] on icon at bounding box center [630, 18] width 13 height 13
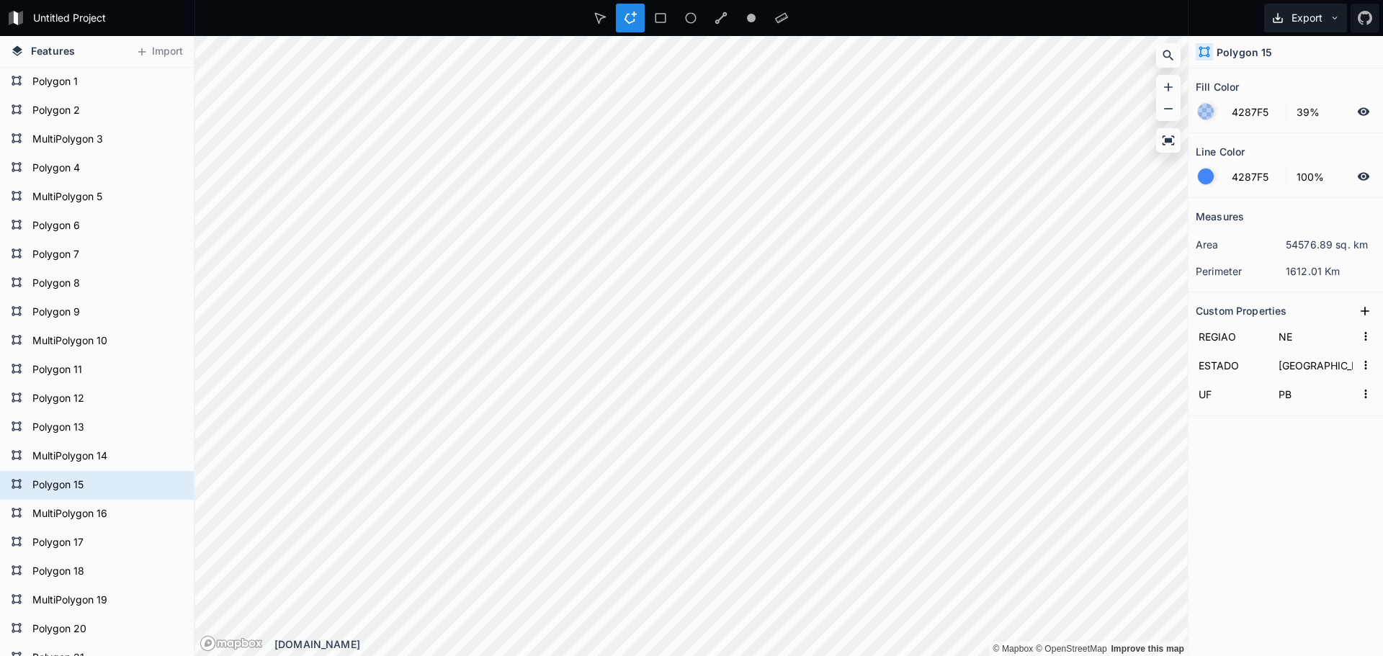
click at [1304, 17] on button "Export" at bounding box center [1306, 18] width 83 height 29
click at [1278, 83] on div "Export as .geojson" at bounding box center [1303, 83] width 144 height 30
click at [1334, 14] on icon at bounding box center [1335, 18] width 10 height 10
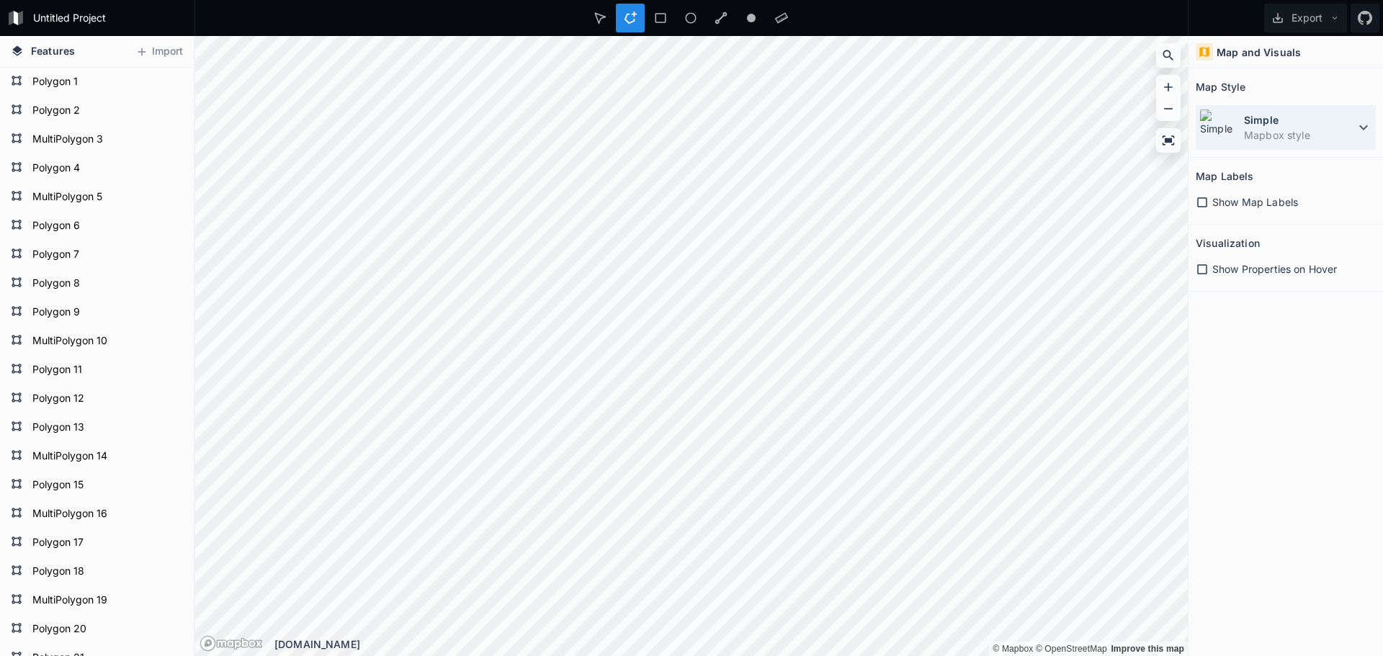
click at [1262, 134] on dd "Mapbox style" at bounding box center [1299, 135] width 111 height 15
click at [1366, 120] on icon at bounding box center [1363, 127] width 17 height 17
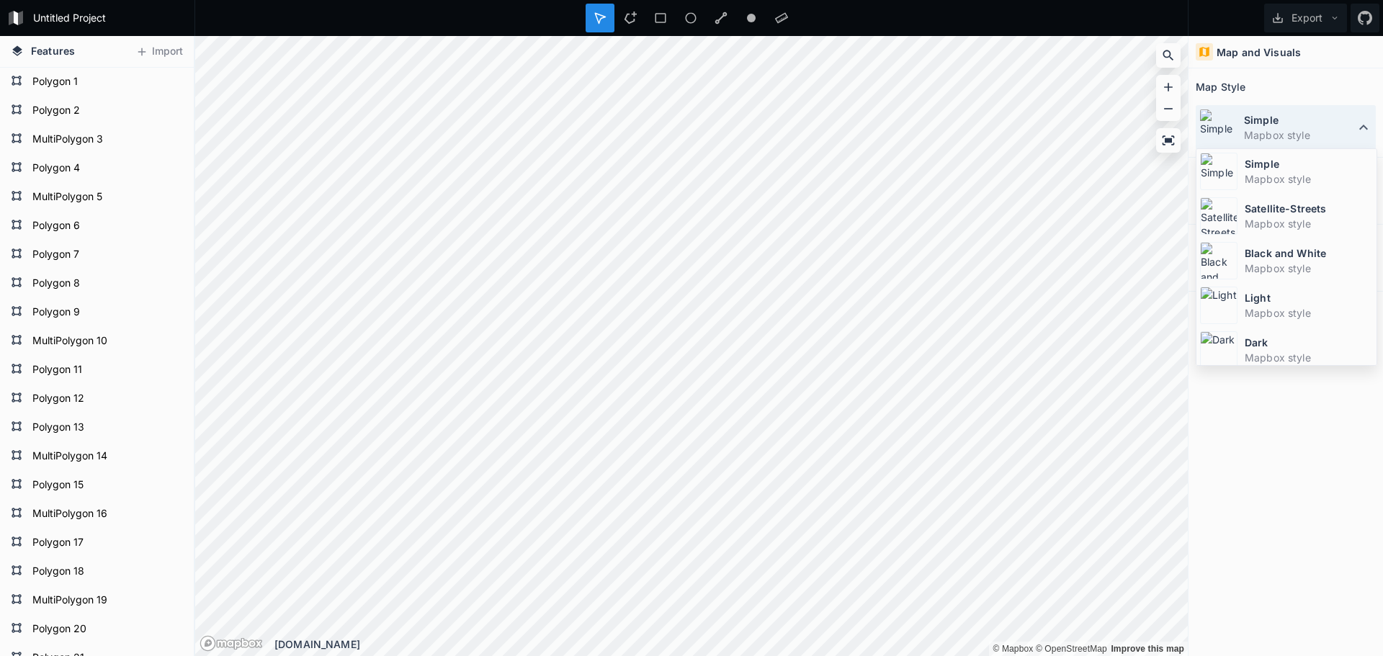
click at [1366, 120] on icon at bounding box center [1363, 127] width 17 height 17
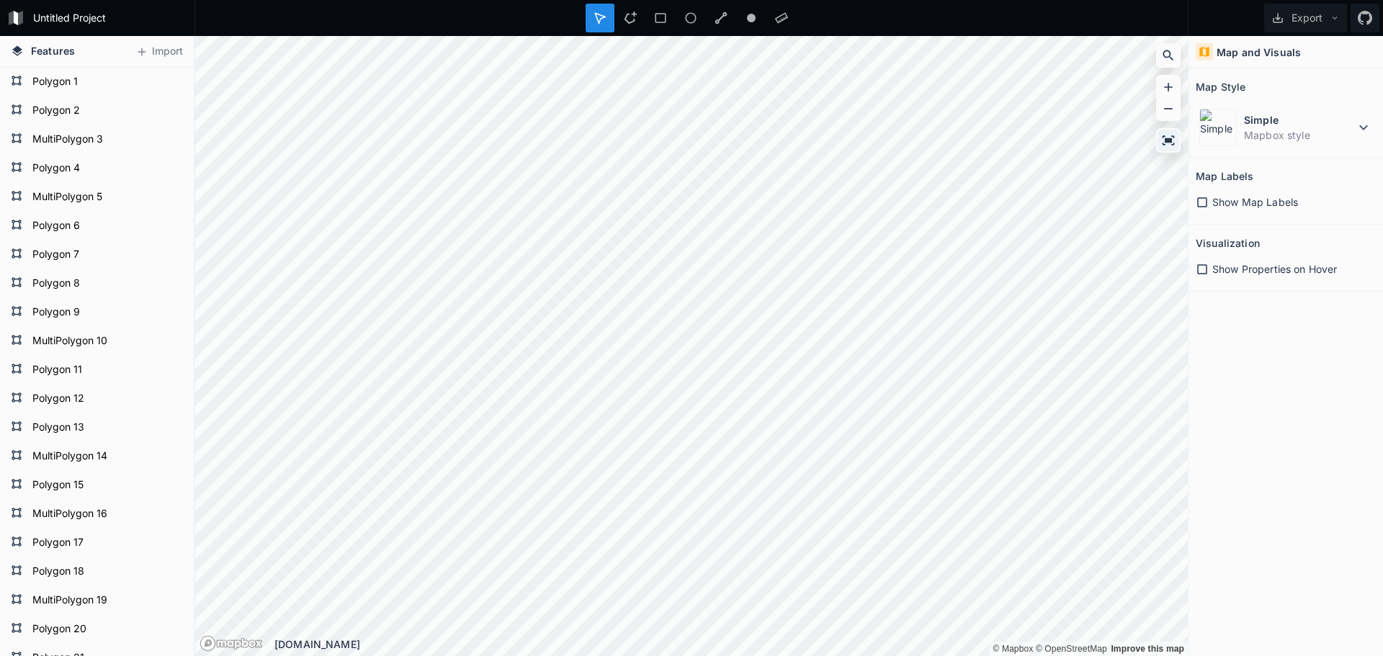
click at [1173, 149] on div at bounding box center [1169, 141] width 22 height 22
click at [1261, 268] on span "Show Properties on Hover" at bounding box center [1275, 269] width 125 height 15
click at [1262, 268] on span "Show Properties on Hover" at bounding box center [1275, 269] width 125 height 15
click at [1245, 52] on h4 "Map and Visuals" at bounding box center [1259, 52] width 84 height 15
click at [56, 488] on form "Polygon 15" at bounding box center [95, 486] width 135 height 22
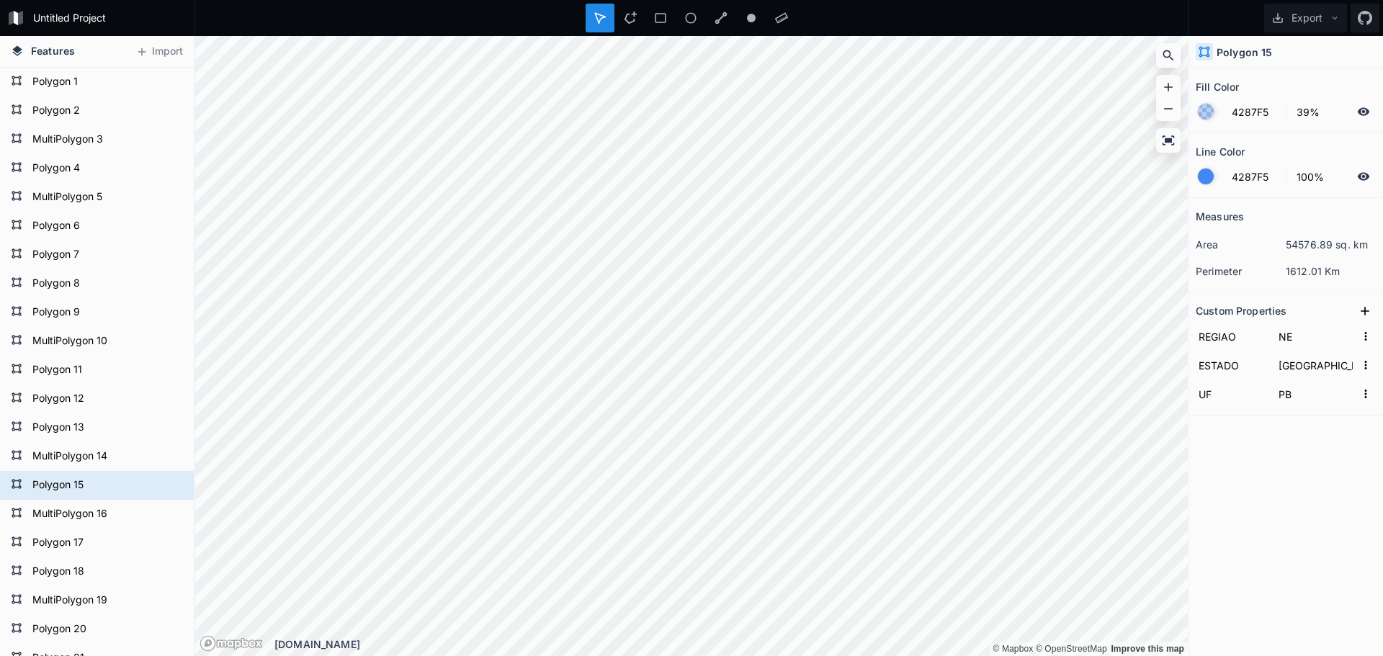
click at [1252, 313] on div "Features Import Polygon 26 MultiPolygon 25 MultiPolygon 24 Polygon 23 Polygon 2…" at bounding box center [691, 346] width 1383 height 620
type input "[GEOGRAPHIC_DATA]"
type input "PE"
click at [1169, 139] on icon at bounding box center [1169, 139] width 12 height 9
drag, startPoint x: 632, startPoint y: 18, endPoint x: 644, endPoint y: 30, distance: 17.3
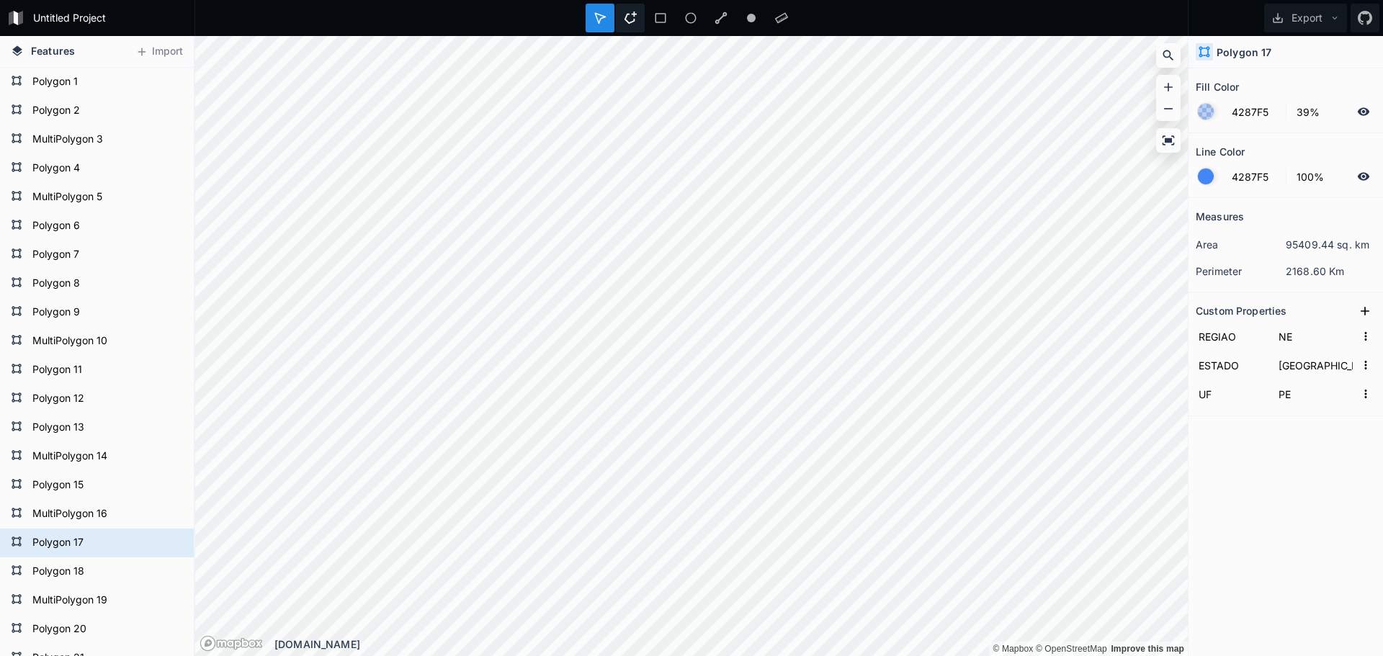
click at [632, 17] on icon at bounding box center [630, 18] width 13 height 13
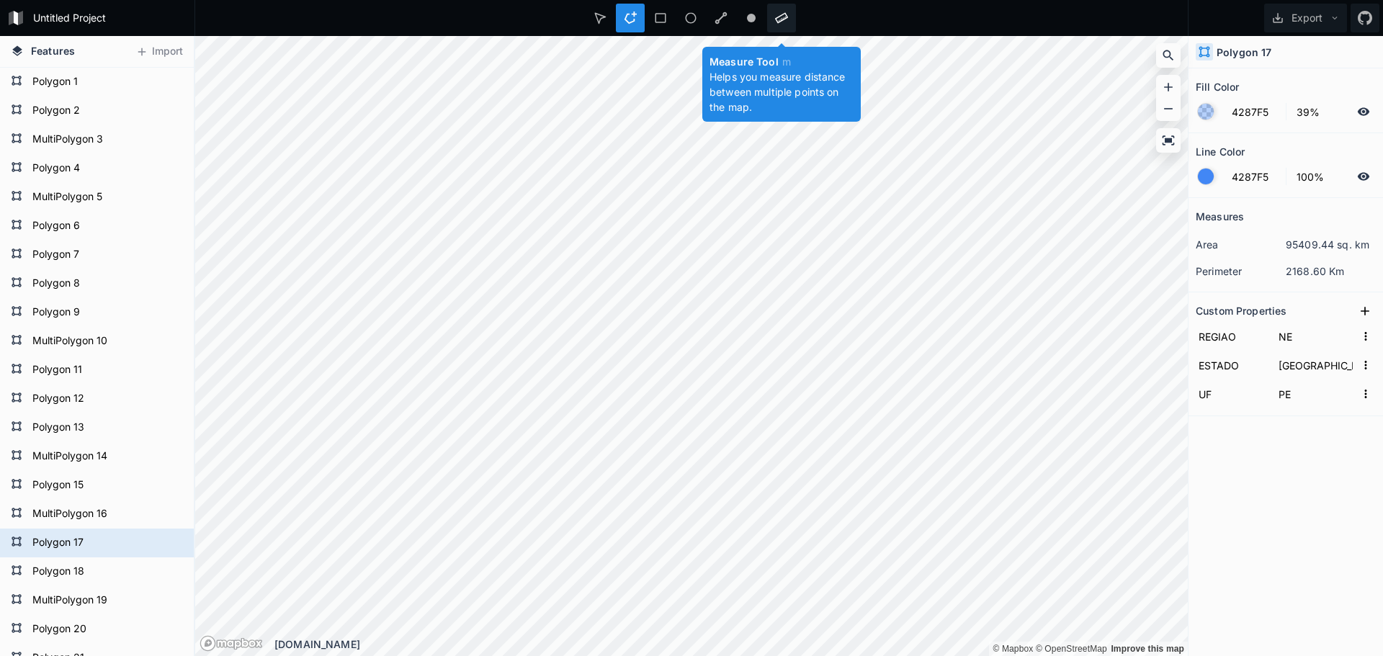
click at [782, 14] on icon at bounding box center [781, 18] width 13 height 13
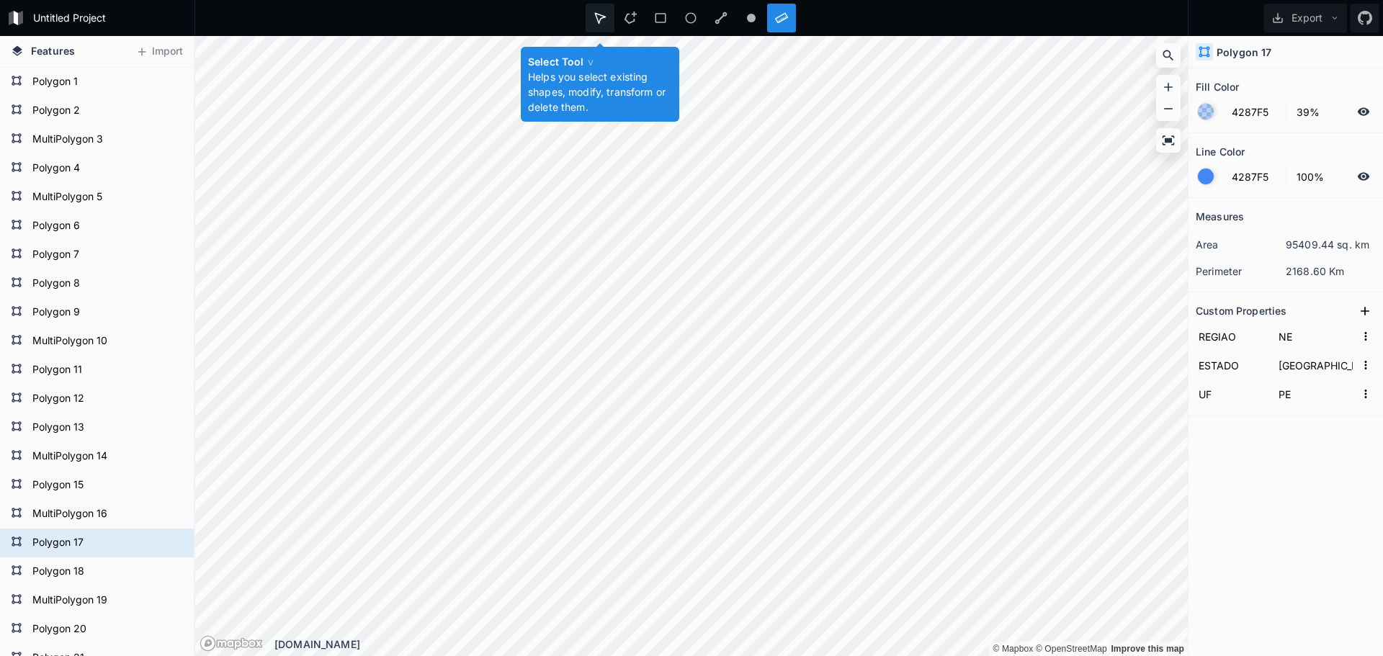
click at [596, 22] on icon at bounding box center [600, 18] width 13 height 13
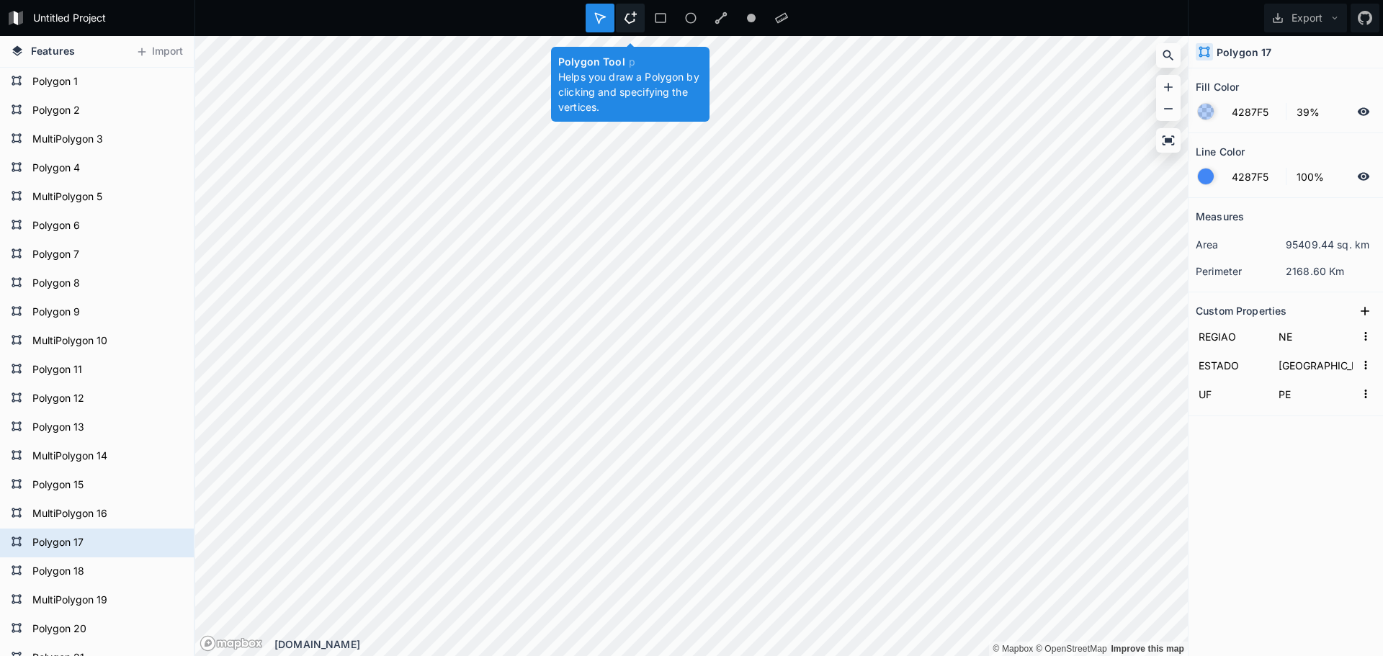
click at [634, 15] on icon at bounding box center [631, 18] width 12 height 12
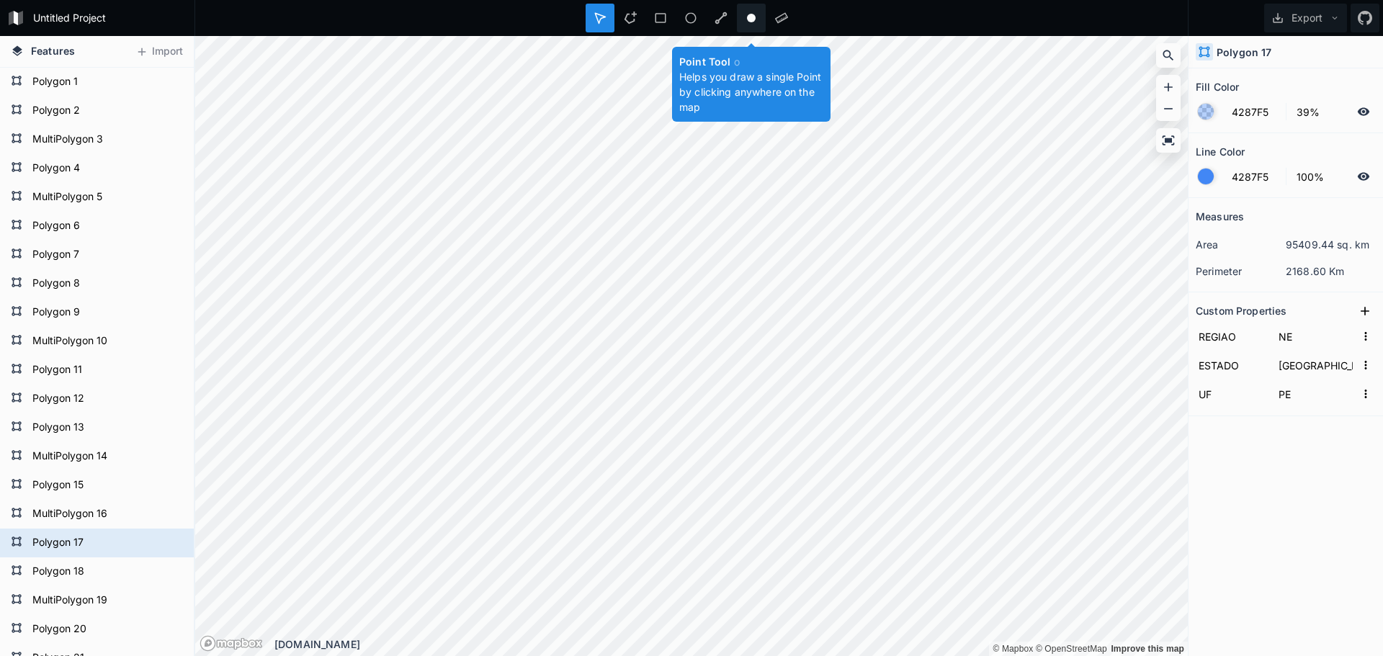
click at [754, 20] on circle at bounding box center [751, 18] width 9 height 9
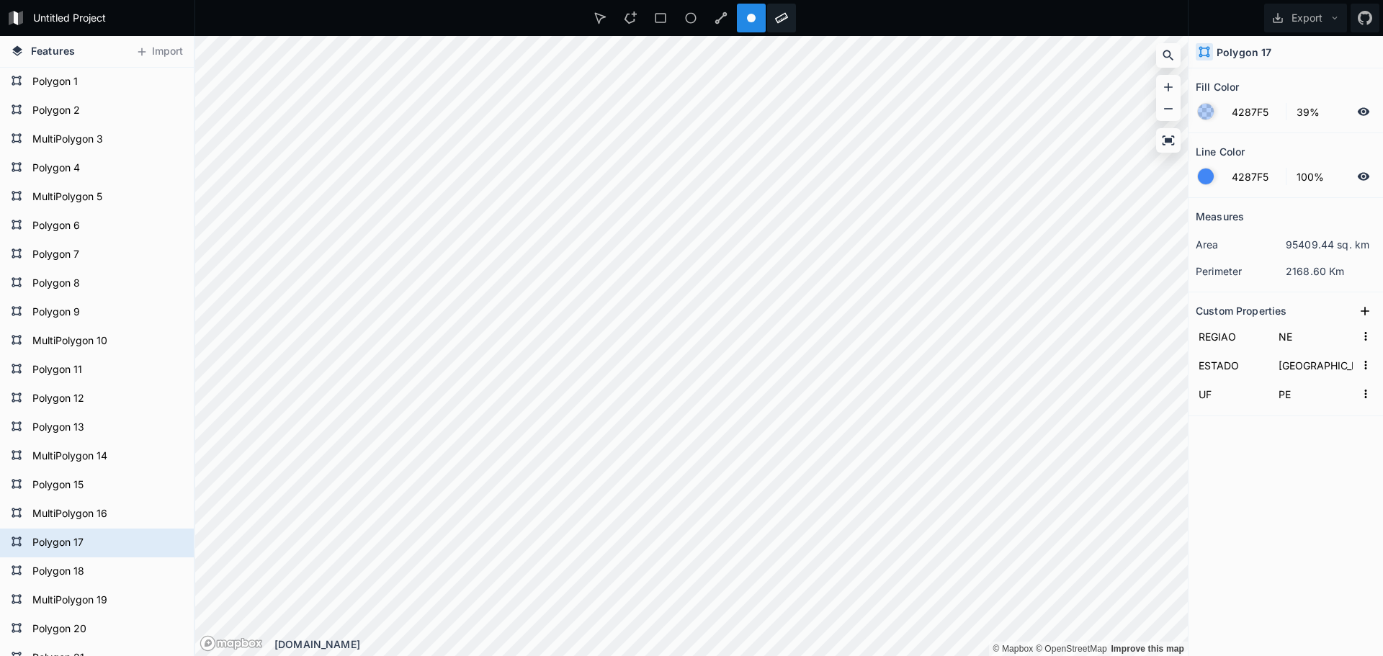
click at [781, 19] on icon at bounding box center [781, 18] width 13 height 13
click at [746, 18] on icon at bounding box center [751, 18] width 13 height 13
type input "FFFFFF"
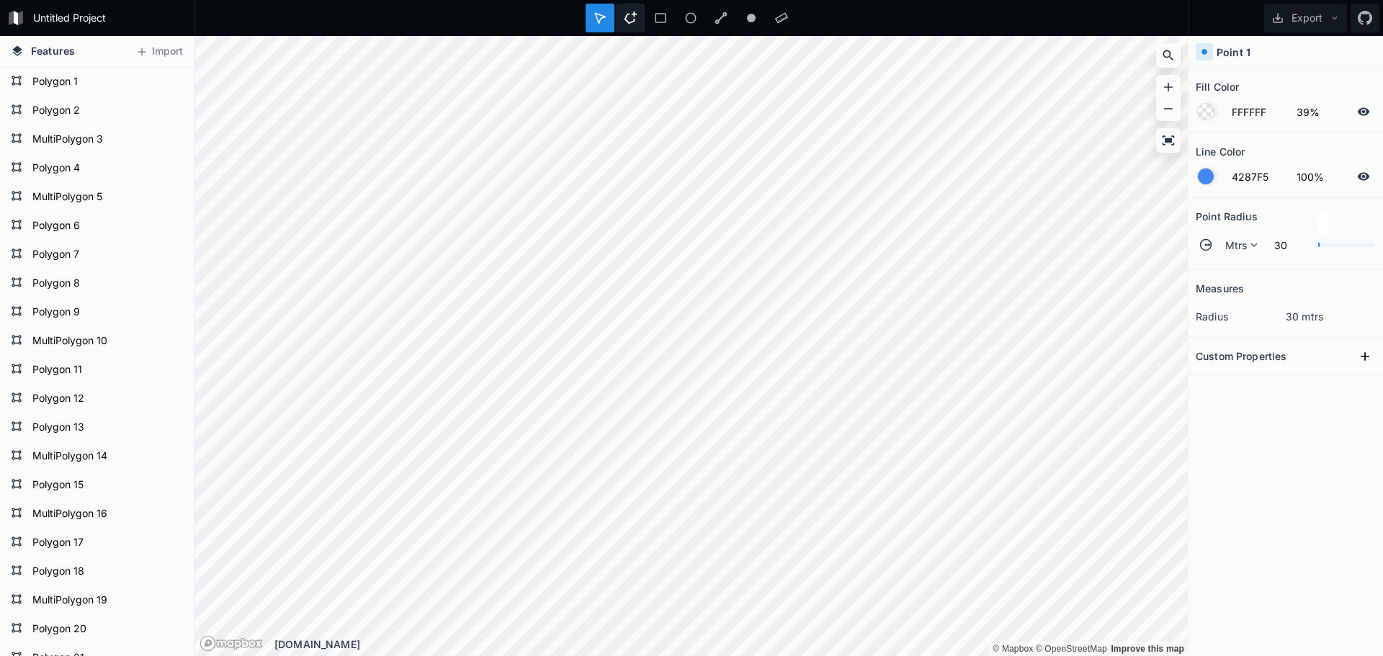
click at [632, 20] on icon at bounding box center [630, 18] width 13 height 13
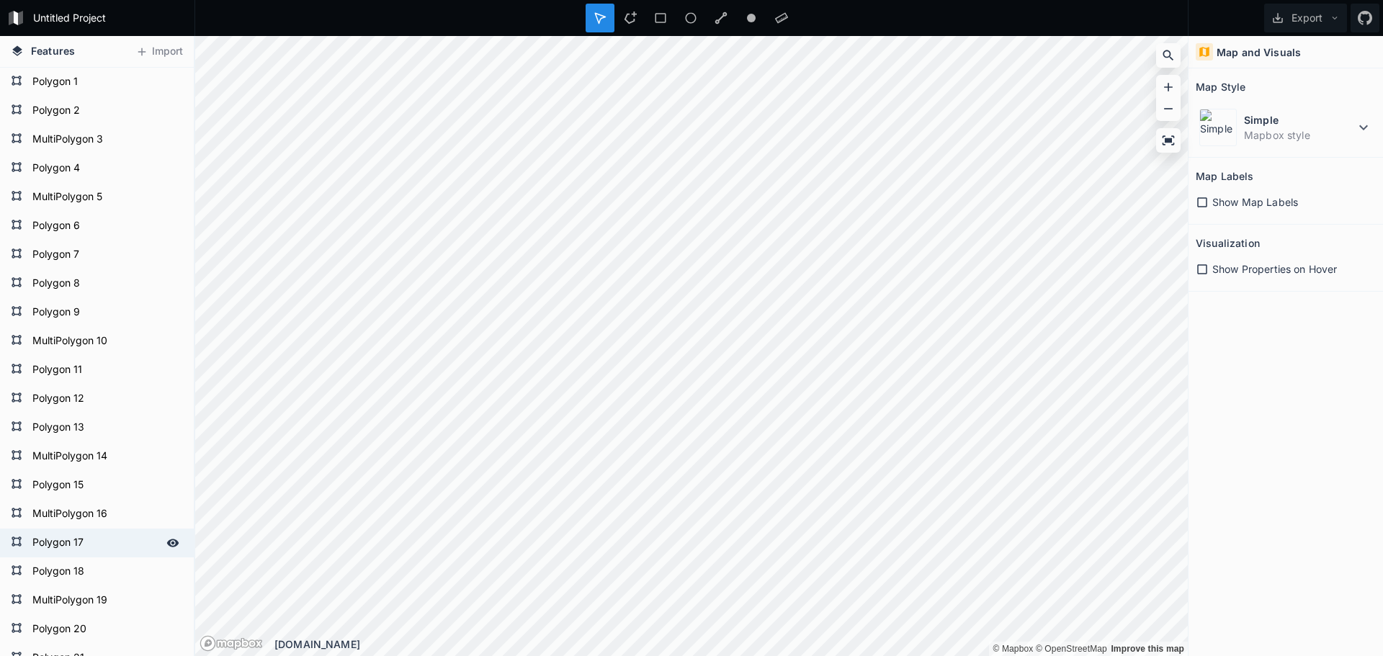
click at [71, 538] on form "Polygon 17" at bounding box center [95, 543] width 135 height 22
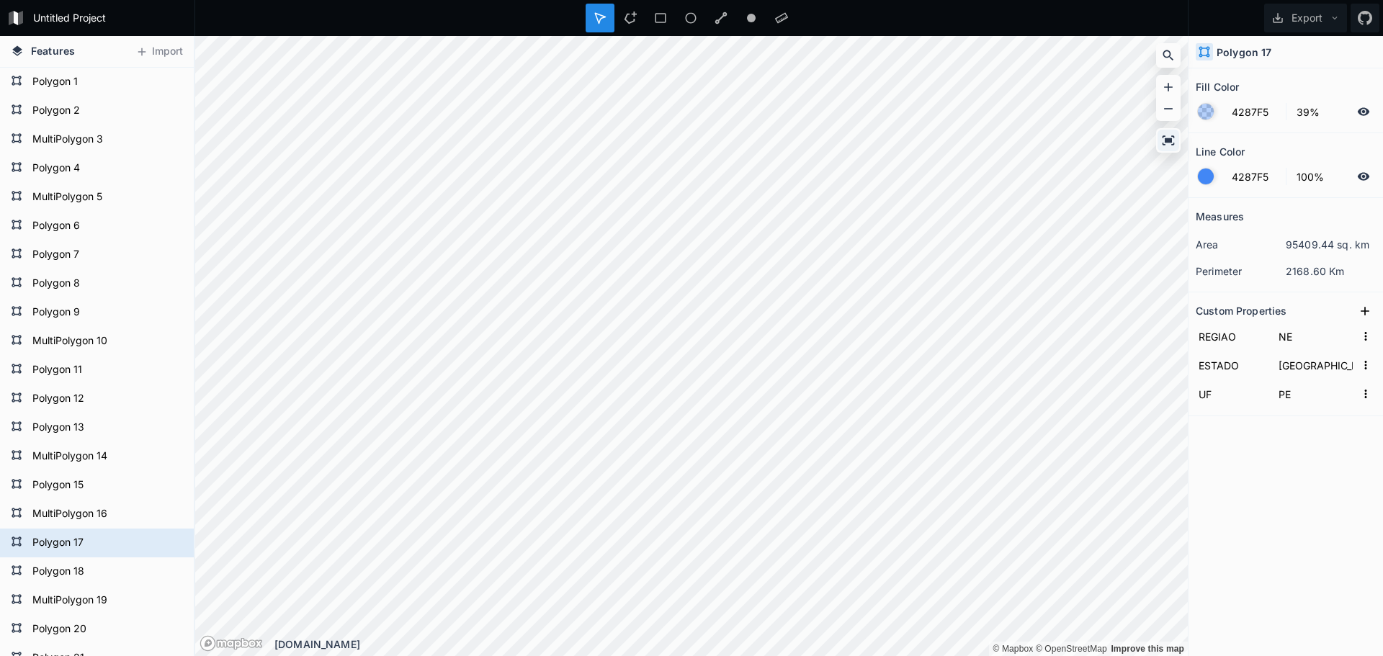
click at [1164, 138] on icon at bounding box center [1169, 140] width 14 height 14
click at [1167, 50] on icon at bounding box center [1169, 55] width 14 height 14
click at [1167, 143] on icon at bounding box center [1169, 139] width 12 height 9
click at [1364, 331] on icon "button" at bounding box center [1366, 336] width 13 height 13
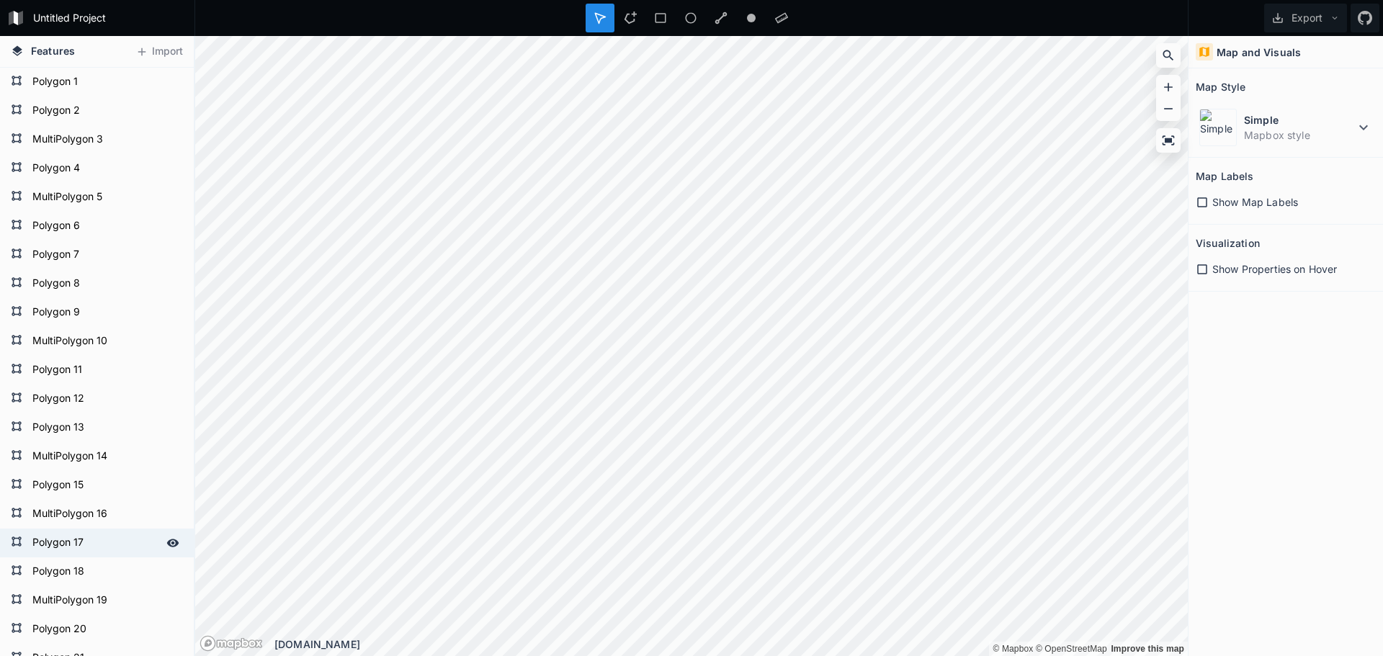
click at [60, 538] on form "Polygon 17" at bounding box center [95, 543] width 135 height 22
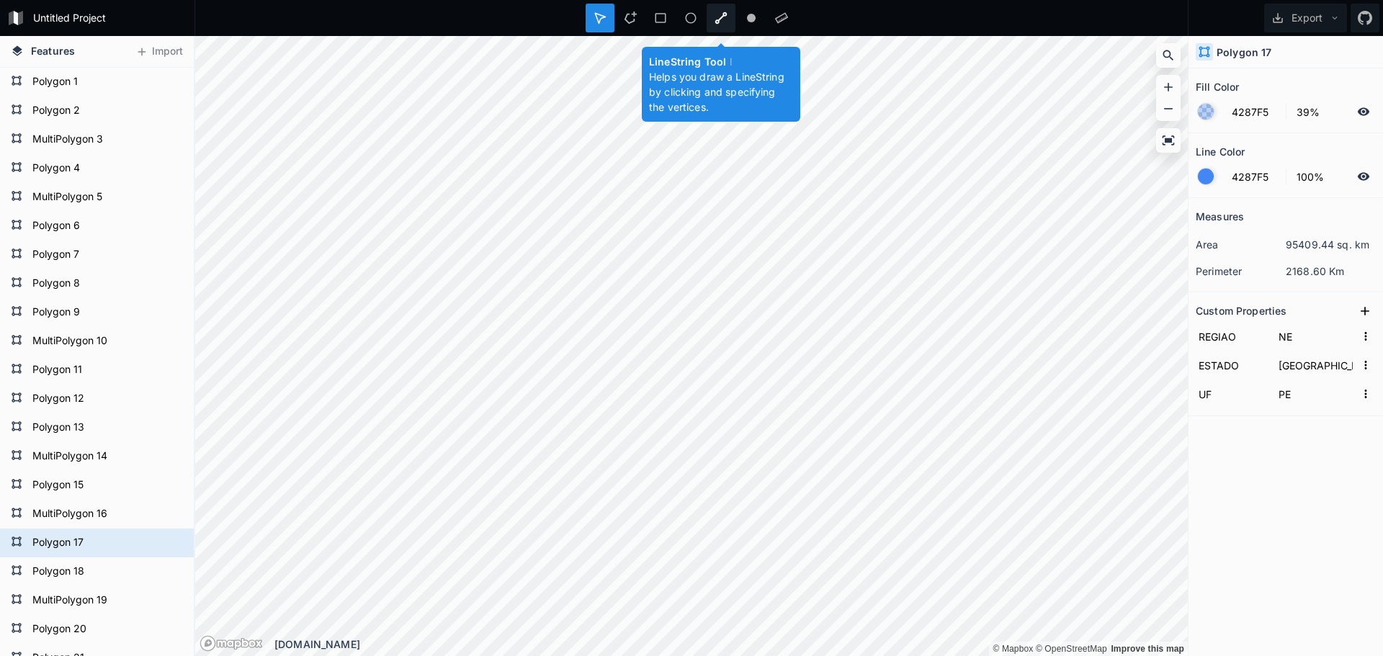
click at [721, 21] on icon at bounding box center [721, 18] width 13 height 13
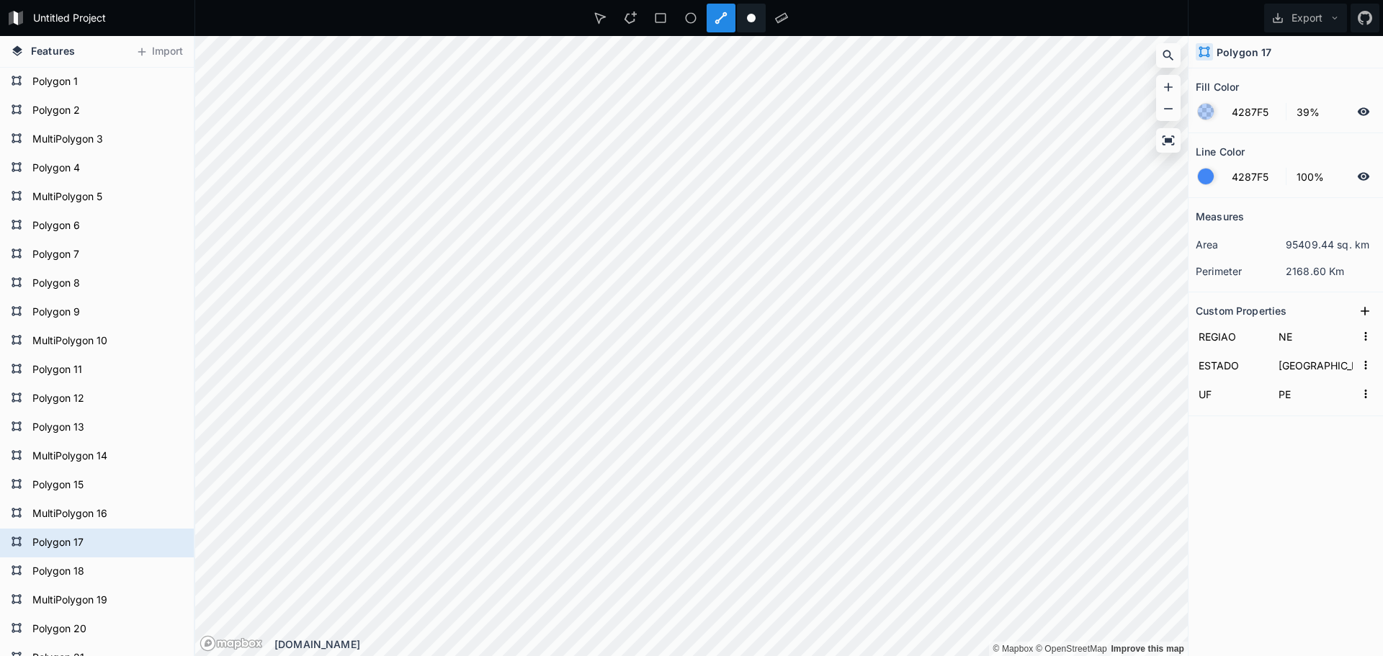
click at [750, 19] on circle at bounding box center [751, 18] width 9 height 9
type input "FFFFFF"
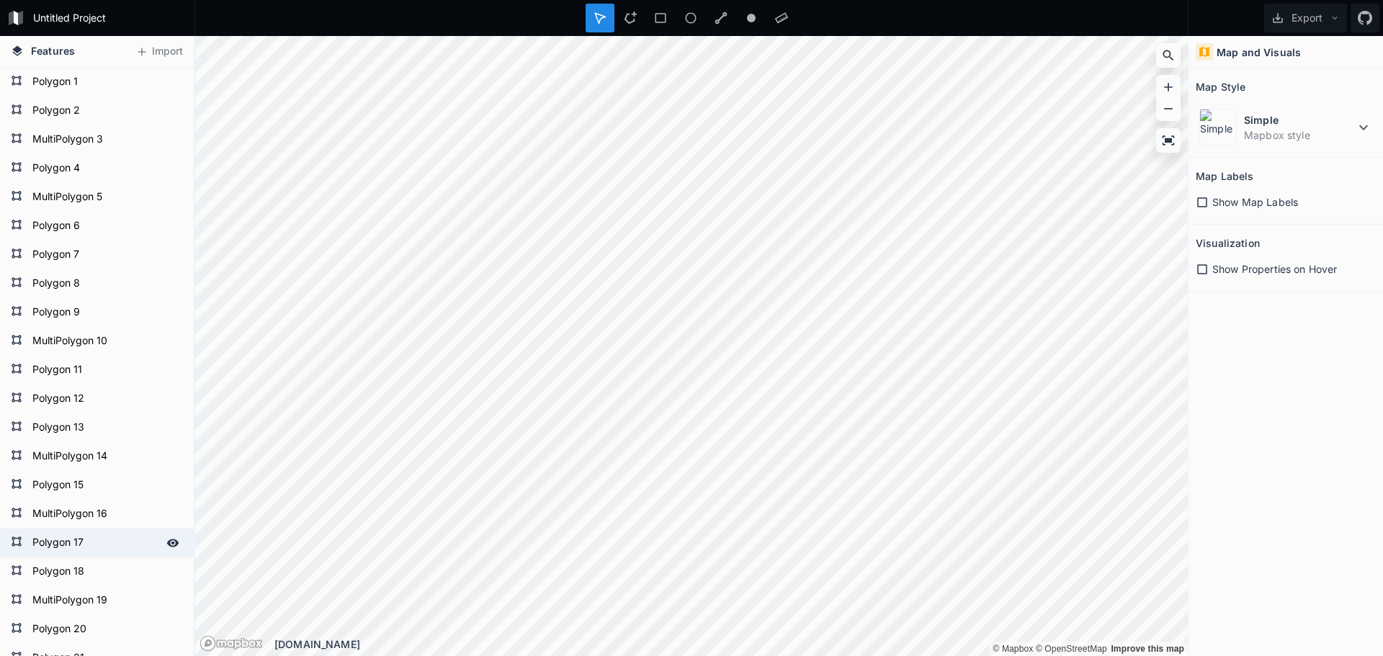
click at [51, 542] on form "Polygon 17" at bounding box center [95, 543] width 135 height 22
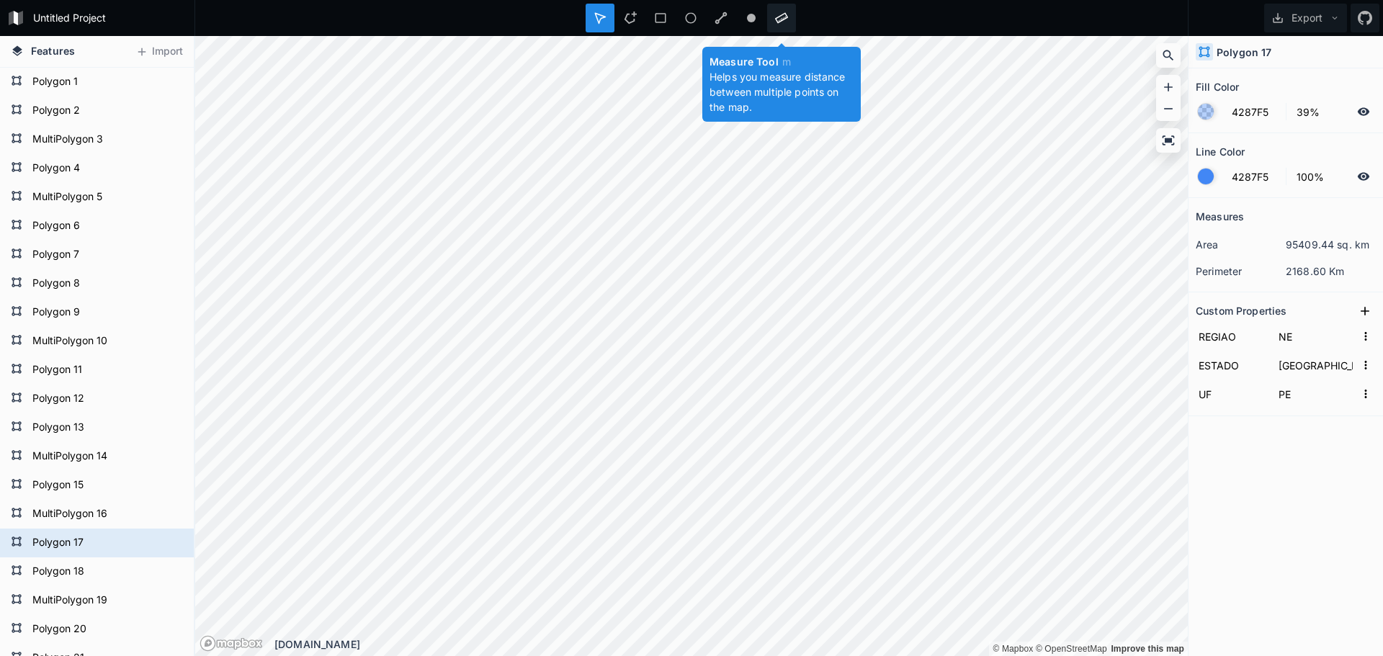
click at [778, 14] on icon at bounding box center [781, 18] width 13 height 13
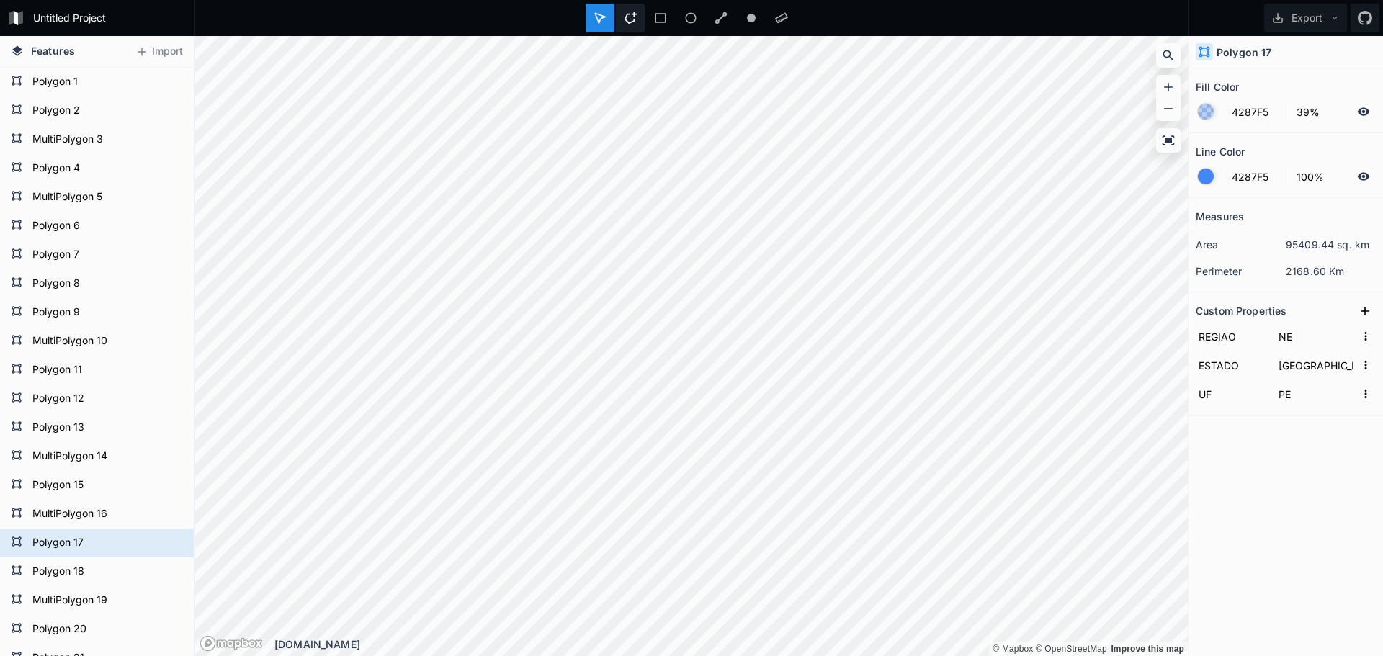
click at [632, 21] on icon at bounding box center [630, 18] width 13 height 13
type input "[GEOGRAPHIC_DATA]"
type input "PB"
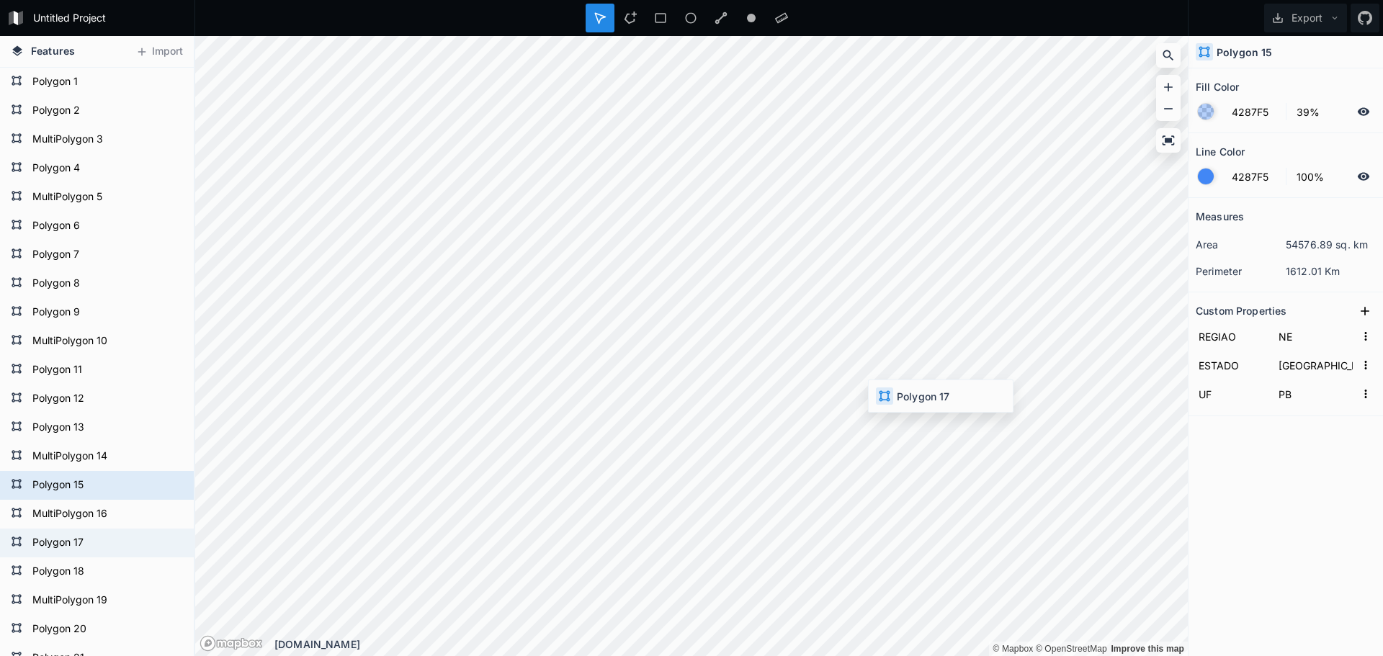
type input "[GEOGRAPHIC_DATA]"
type input "PE"
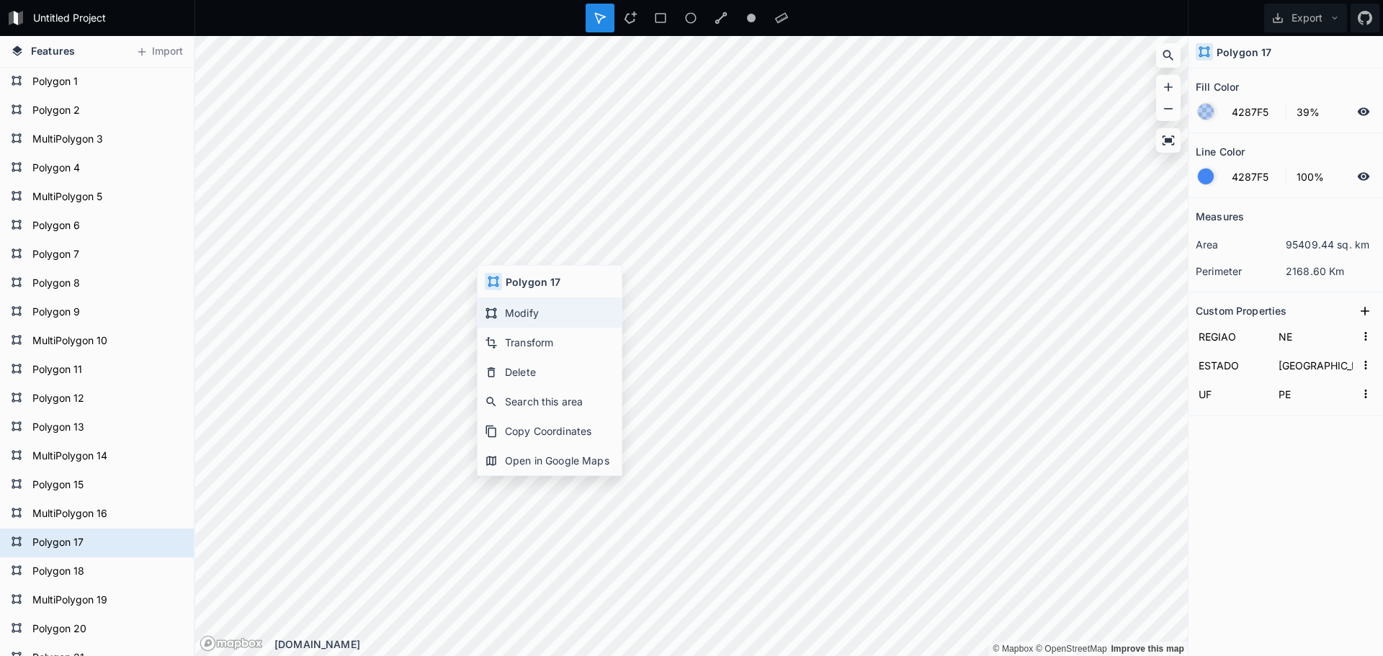
click at [535, 313] on div "Modify" at bounding box center [550, 313] width 144 height 30
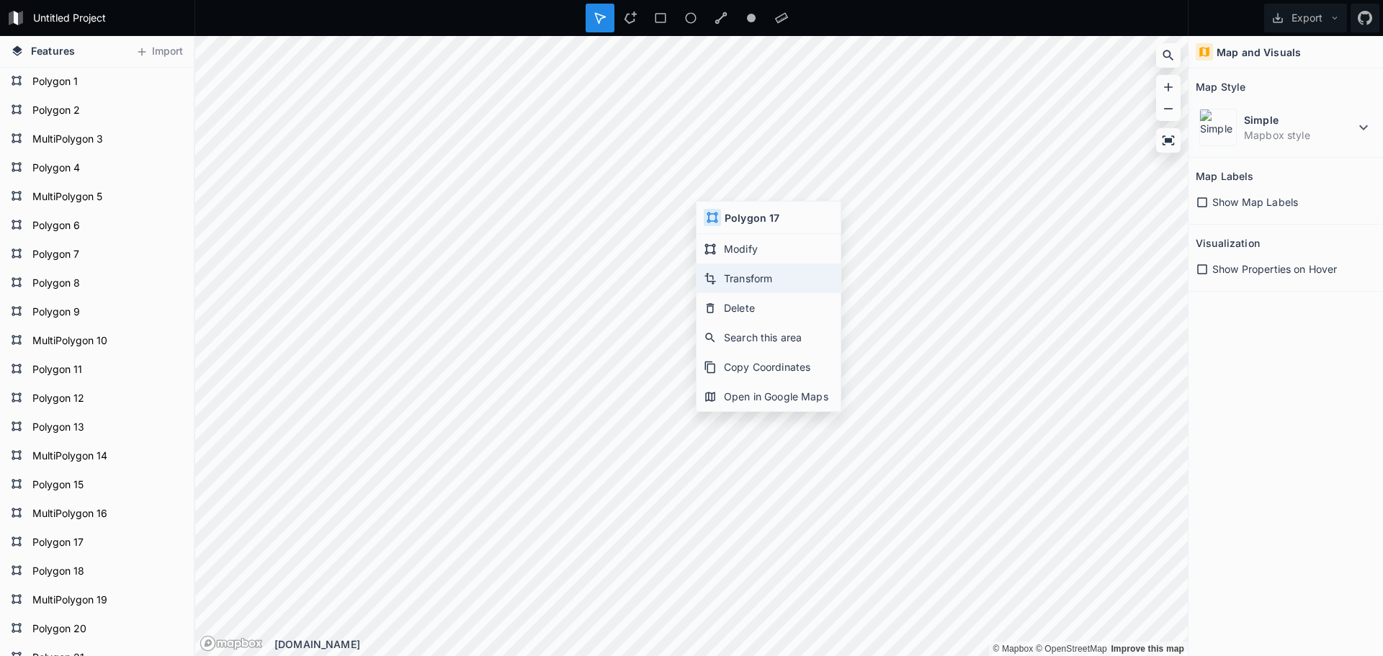
click at [734, 275] on div "Transform" at bounding box center [769, 279] width 144 height 30
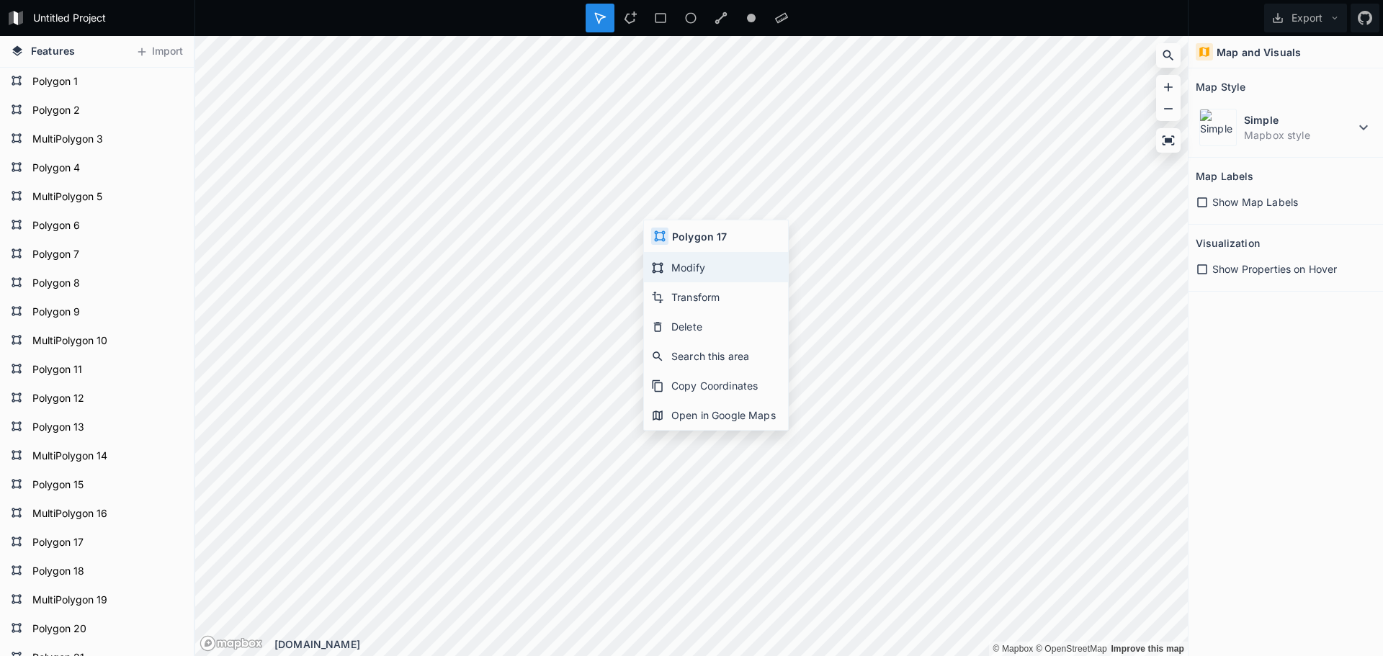
click at [686, 267] on div "Modify" at bounding box center [716, 268] width 144 height 30
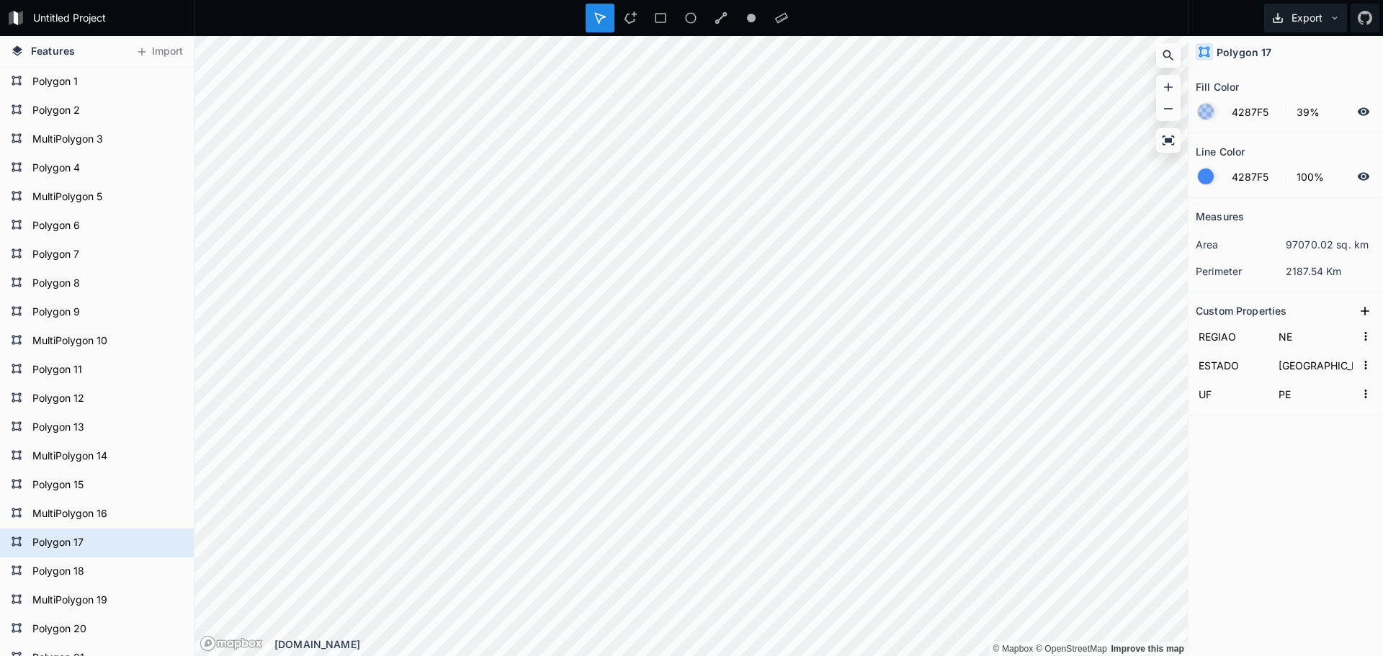
click at [1310, 14] on button "Export" at bounding box center [1306, 18] width 83 height 29
click at [1277, 86] on div "Export as .geojson" at bounding box center [1303, 83] width 144 height 30
click at [1309, 19] on button "Export" at bounding box center [1306, 18] width 83 height 29
click at [1285, 79] on div "Export as .geojson" at bounding box center [1303, 83] width 144 height 30
click at [79, 514] on form "MultiPolygon 16" at bounding box center [95, 515] width 135 height 22
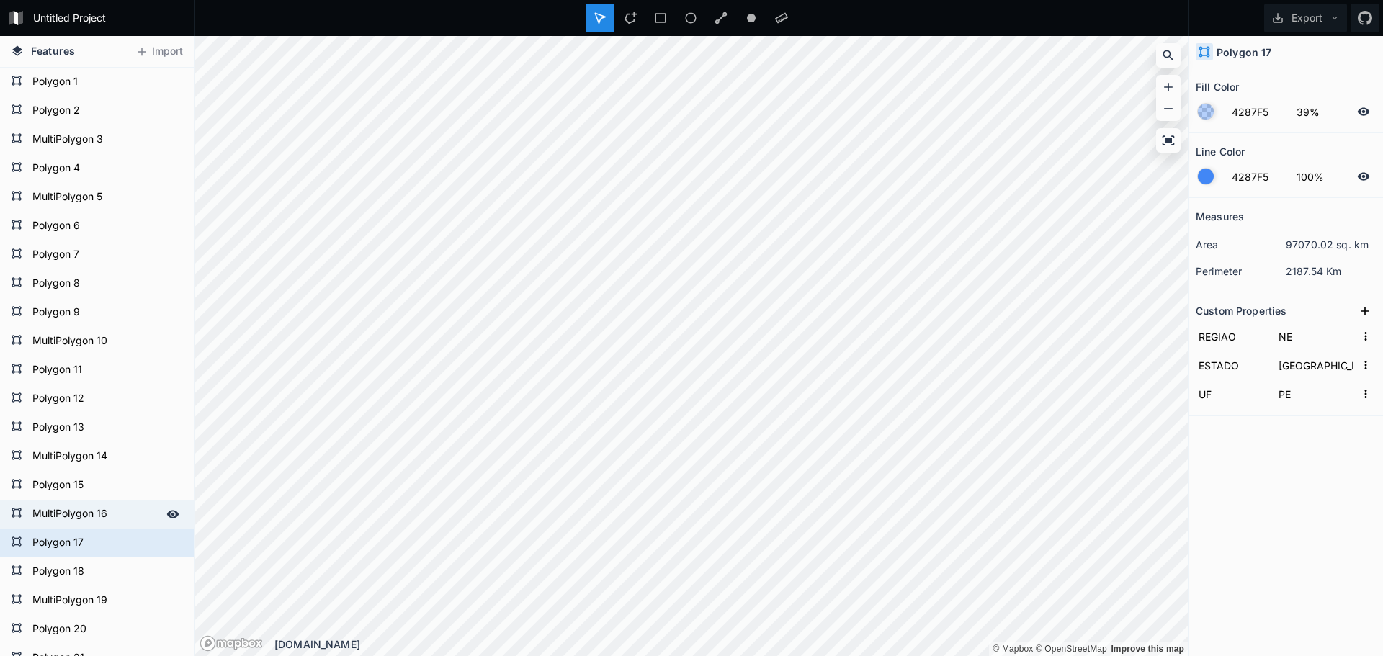
type input "SU"
type input "[GEOGRAPHIC_DATA]"
type input "PR"
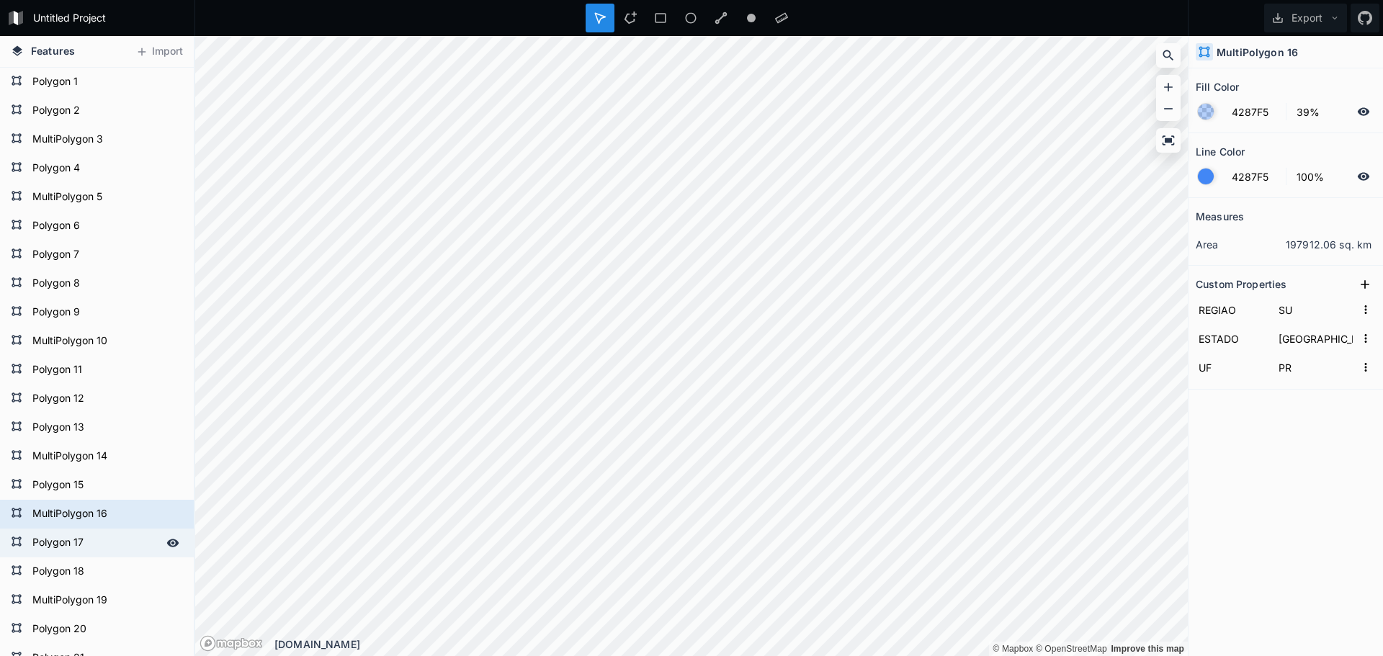
click at [62, 548] on form "Polygon 17" at bounding box center [95, 543] width 135 height 22
type input "NE"
type input "[GEOGRAPHIC_DATA]"
type input "PE"
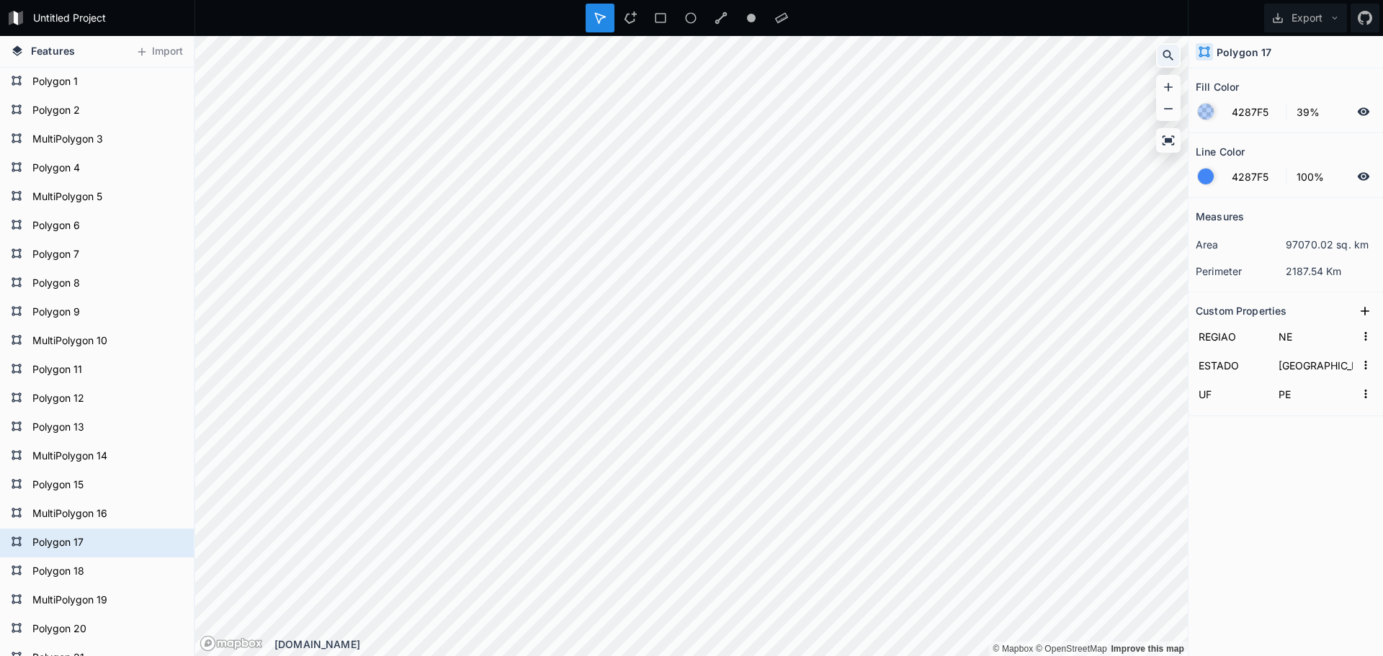
click at [1171, 53] on icon at bounding box center [1169, 55] width 14 height 14
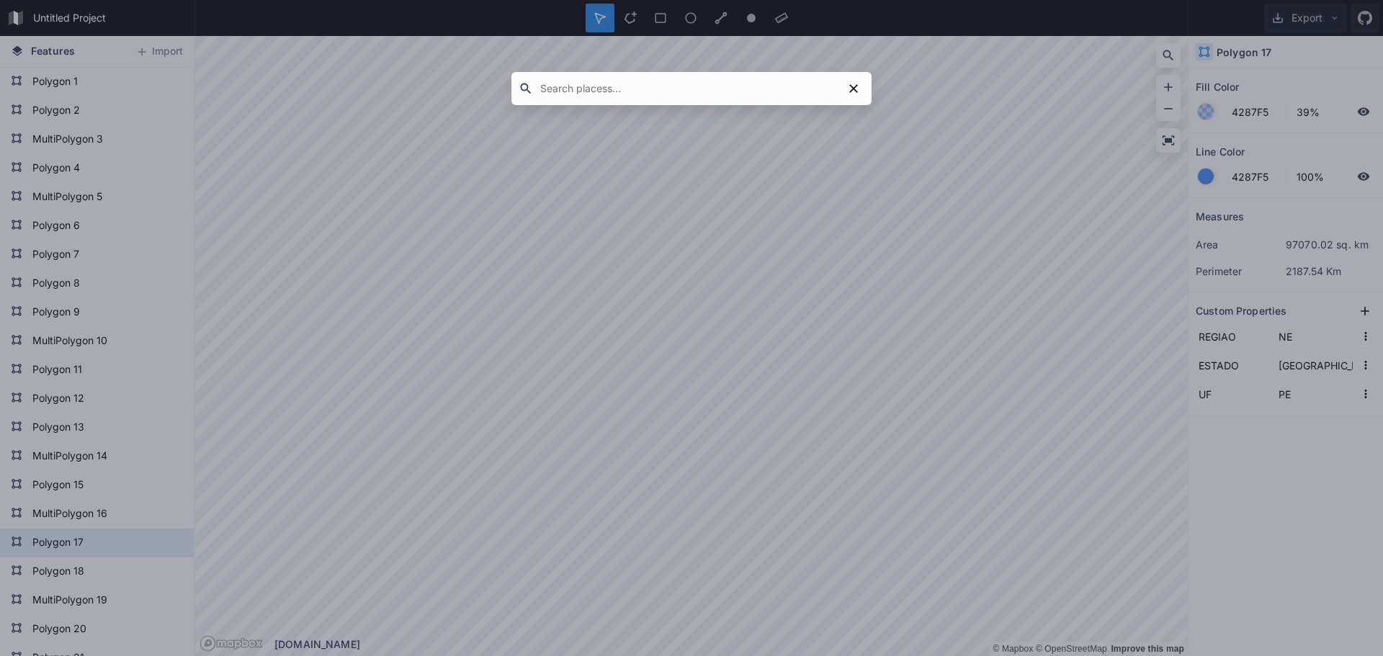
click at [587, 83] on input "text" at bounding box center [688, 89] width 310 height 26
paste input "-8.05, -34.9"
type input "-8.05, -34.9"
click button "submit" at bounding box center [0, 0] width 0 height 0
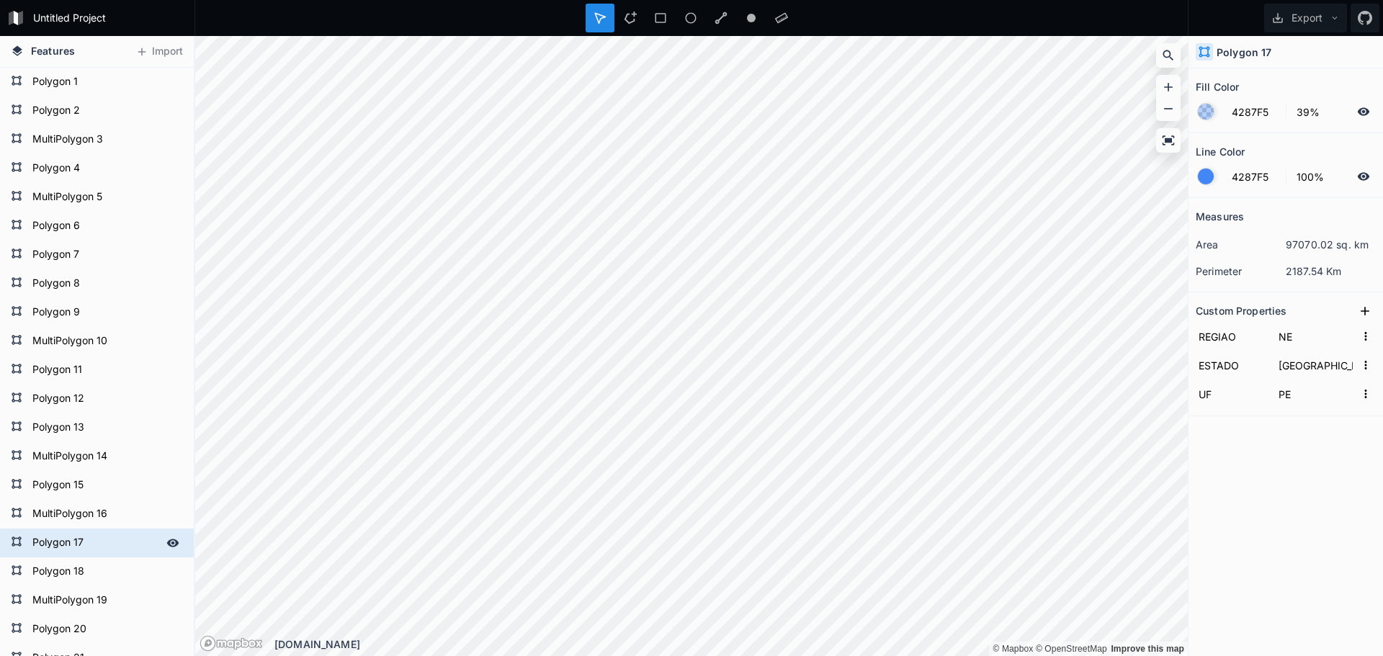
drag, startPoint x: 73, startPoint y: 550, endPoint x: 83, endPoint y: 545, distance: 11.3
click at [73, 550] on form "Polygon 17" at bounding box center [95, 543] width 135 height 22
click at [757, 452] on div "Search this area" at bounding box center [760, 455] width 144 height 30
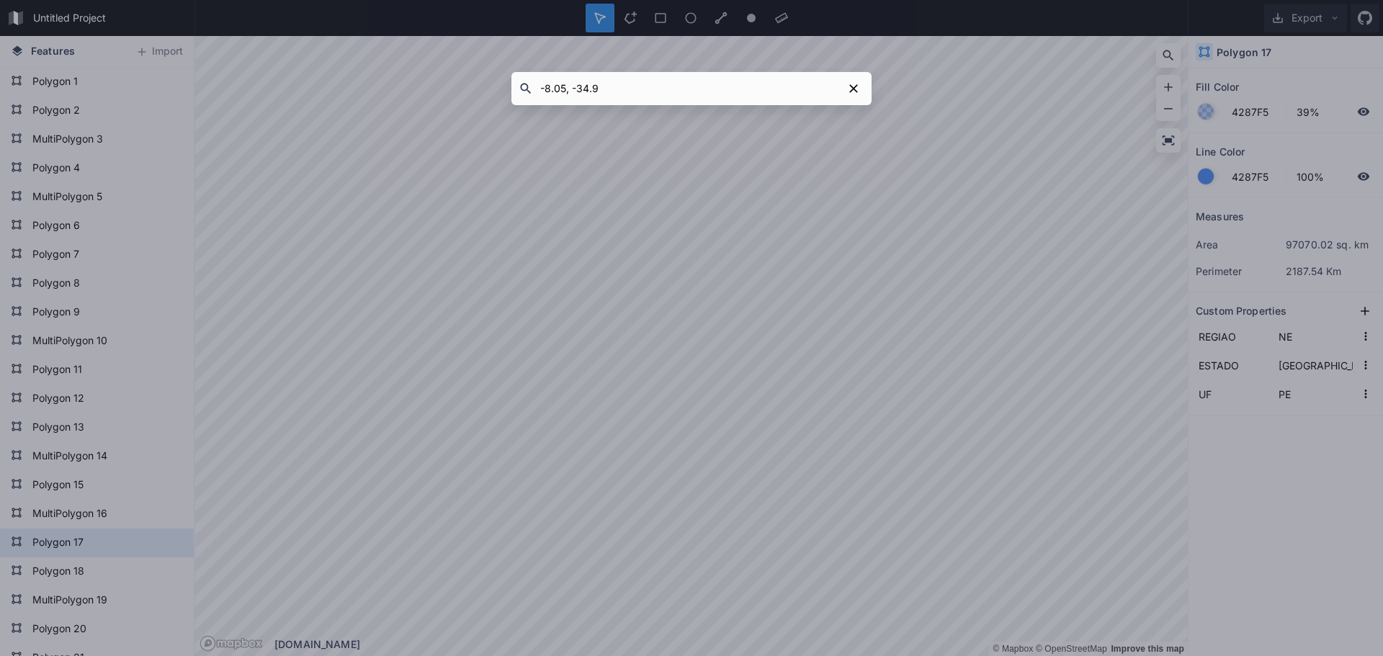
type input "-8.05, -34.9"
click at [619, 89] on input "-8.05, -34.9" at bounding box center [688, 89] width 310 height 26
click button "submit" at bounding box center [0, 0] width 0 height 0
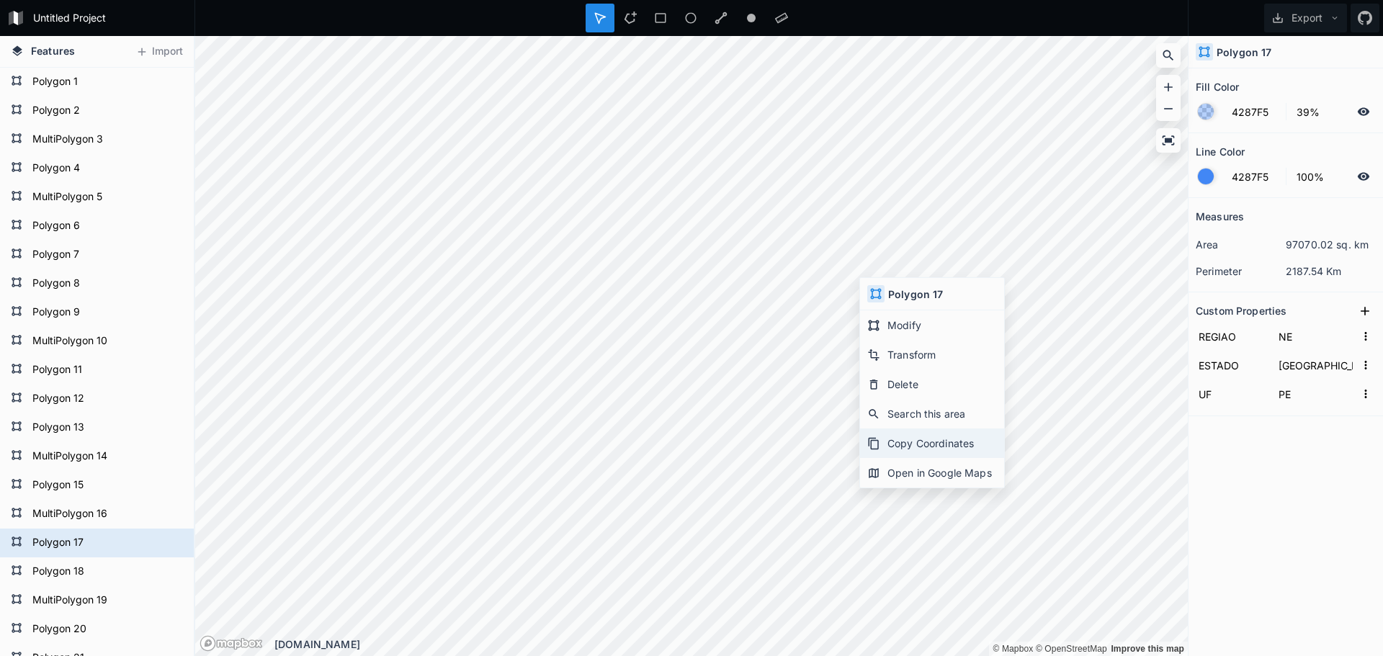
click at [914, 441] on div "Copy Coordinates" at bounding box center [932, 444] width 144 height 30
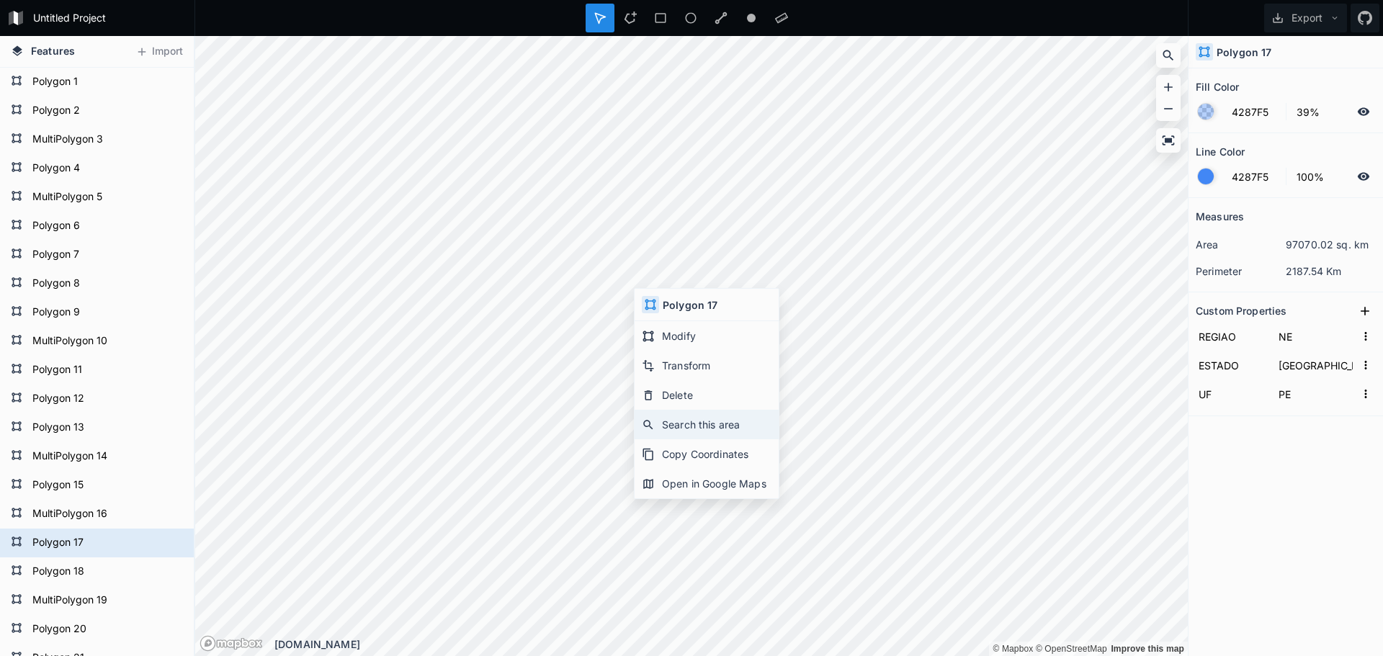
click at [679, 425] on div "Search this area" at bounding box center [707, 425] width 144 height 30
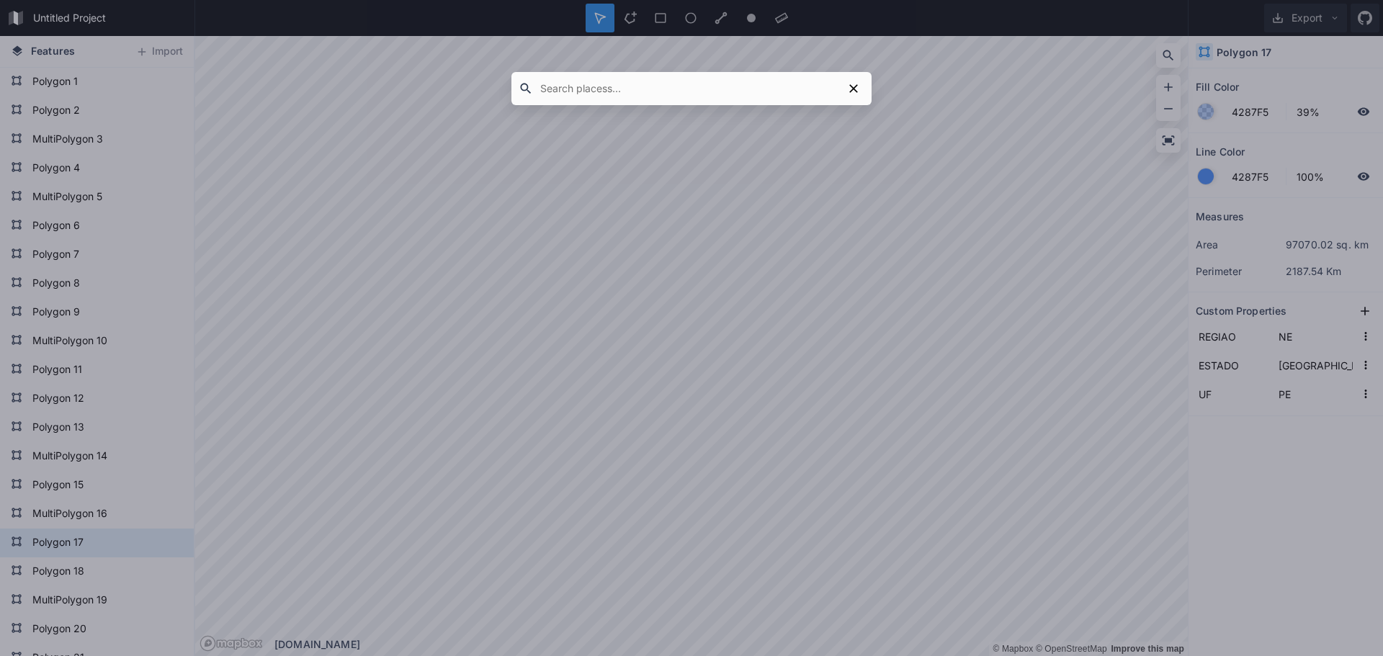
paste input "-8.251109584459037, -36.14636873467684"
type input "-8.251109584459037, -36.14636873467684"
click button "submit" at bounding box center [0, 0] width 0 height 0
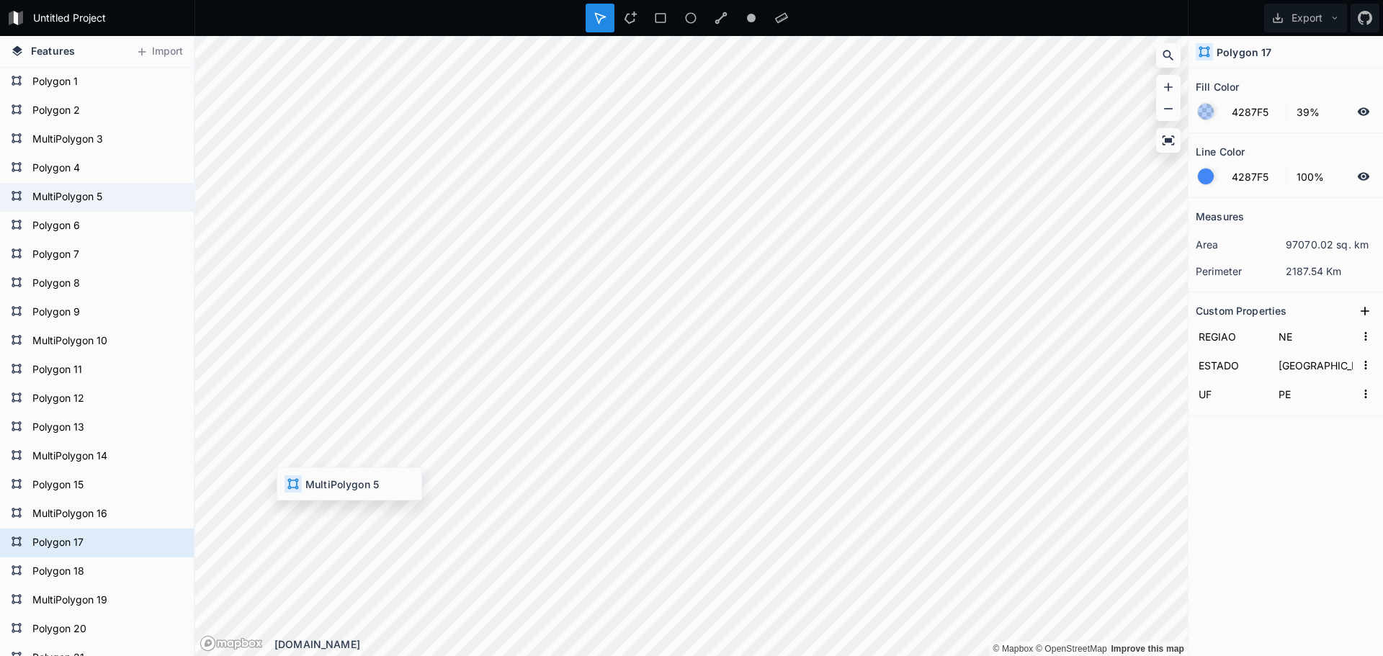
type input "[GEOGRAPHIC_DATA]"
type input "BA"
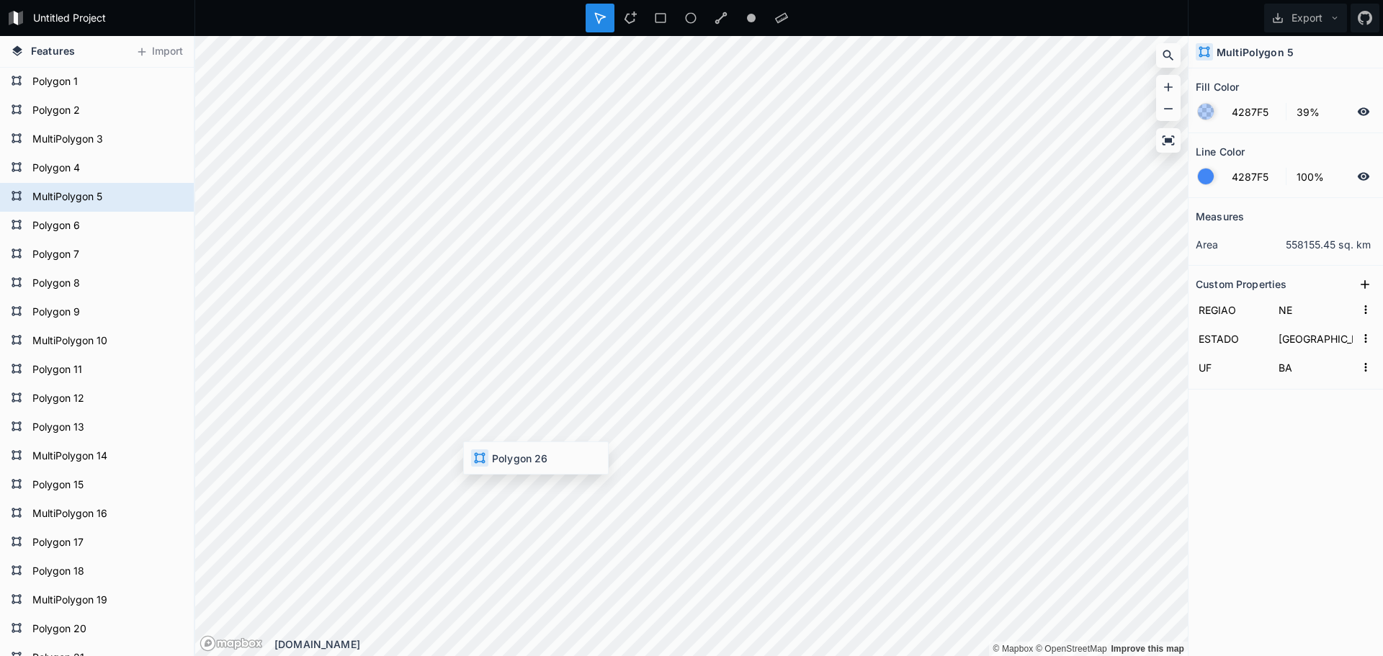
type input "Sergipe"
type input "SE"
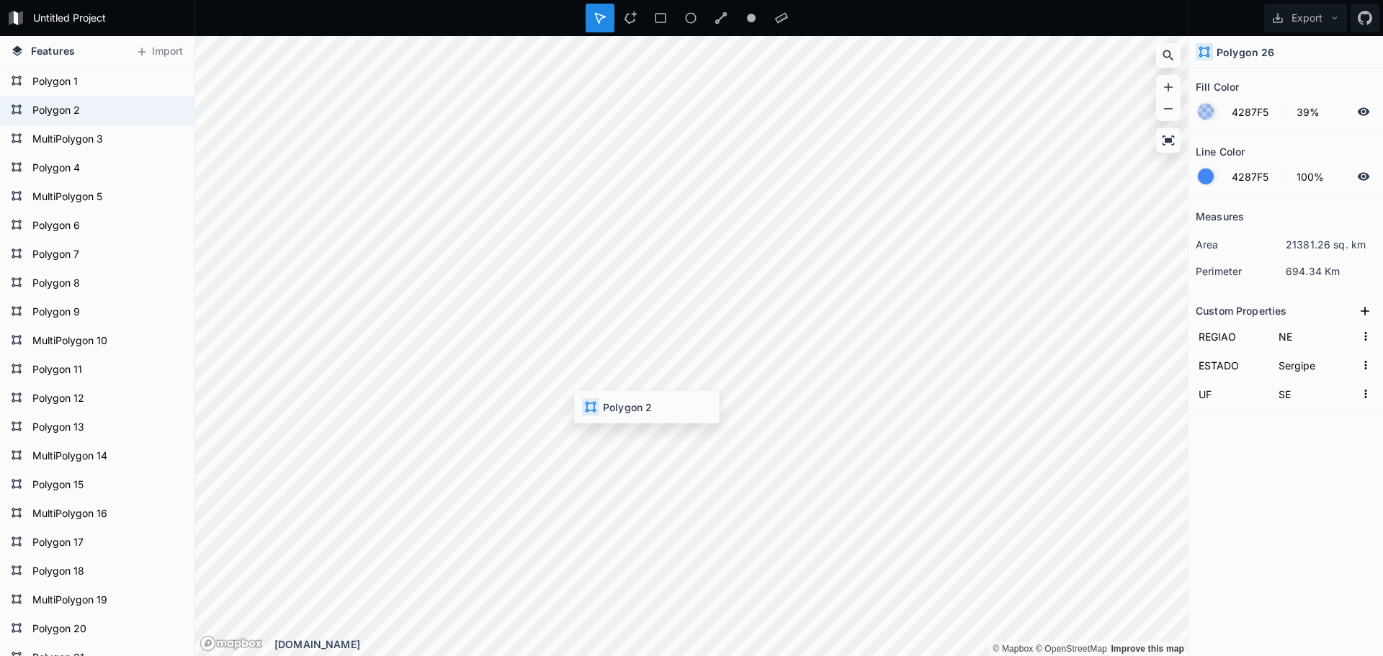
type input "[GEOGRAPHIC_DATA]"
type input "AL"
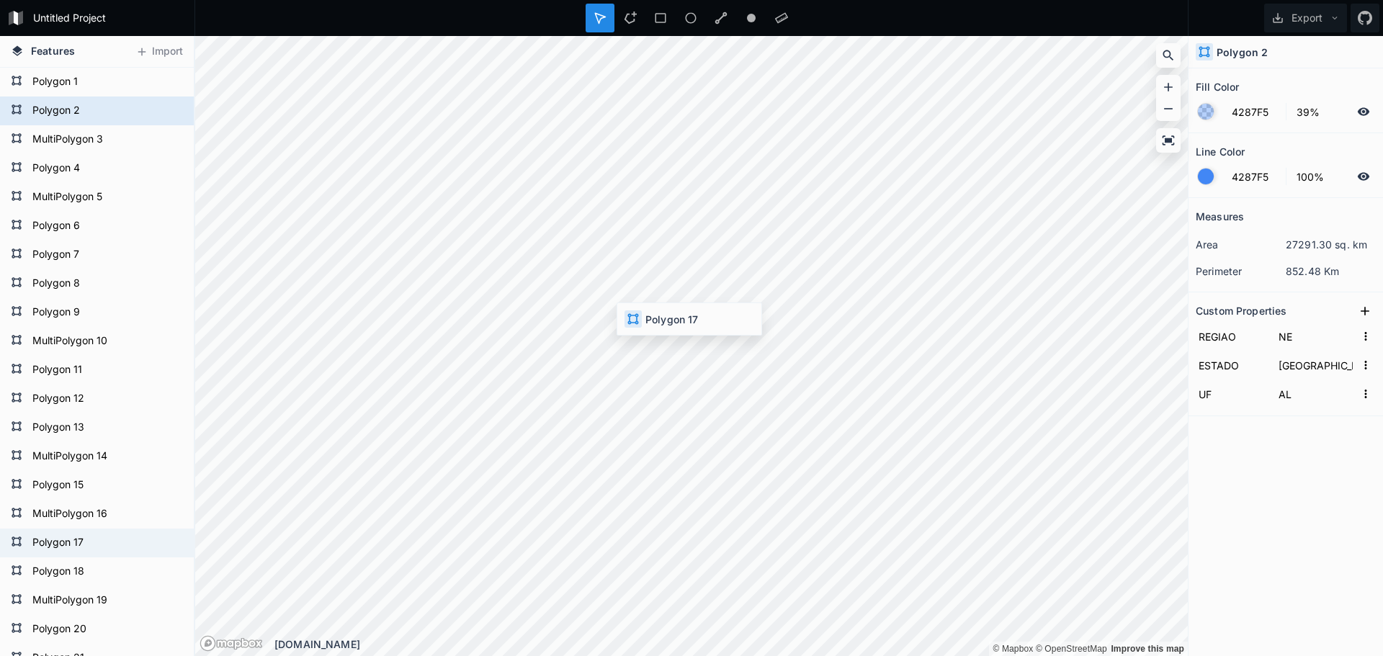
type input "[GEOGRAPHIC_DATA]"
type input "PE"
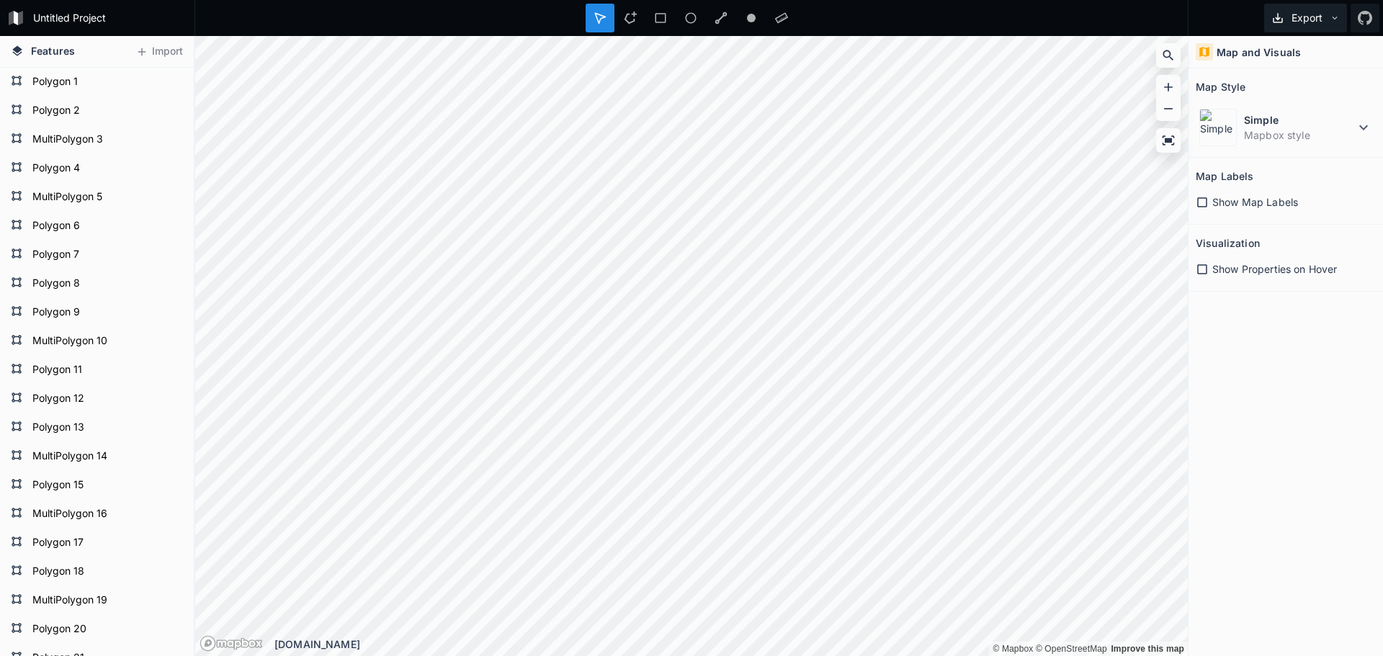
click at [1312, 29] on button "Export" at bounding box center [1306, 18] width 83 height 29
click at [1294, 77] on div "Export as .geojson" at bounding box center [1303, 83] width 144 height 30
